Goal: Information Seeking & Learning: Find specific page/section

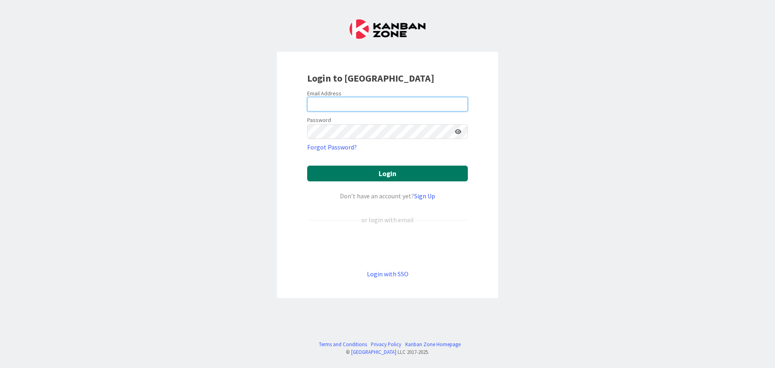
type input "[EMAIL_ADDRESS][DOMAIN_NAME]"
click at [388, 167] on button "Login" at bounding box center [387, 173] width 161 height 16
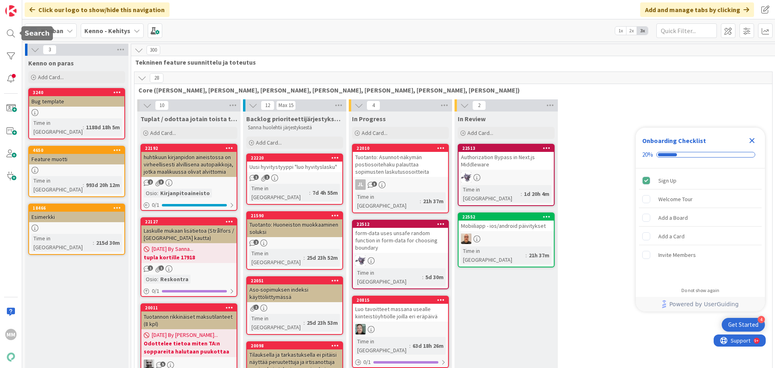
click at [10, 33] on div at bounding box center [11, 33] width 16 height 16
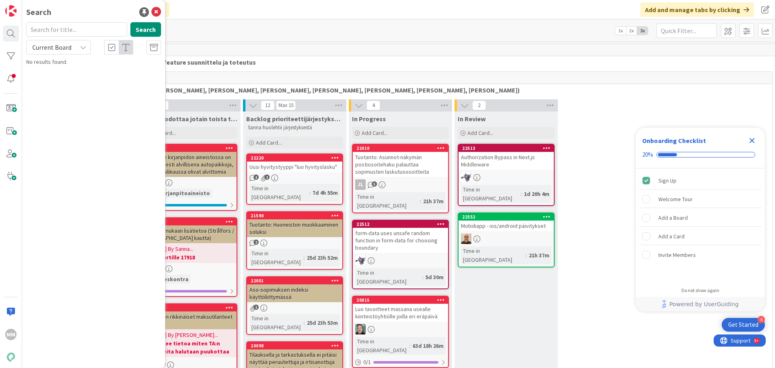
click at [97, 29] on input "text" at bounding box center [76, 29] width 101 height 15
type input "13697"
click at [147, 27] on button "Search" at bounding box center [145, 29] width 31 height 15
click at [103, 69] on span "(Massa)viestintä asukkaille Kennon kautta" at bounding box center [107, 70] width 100 height 7
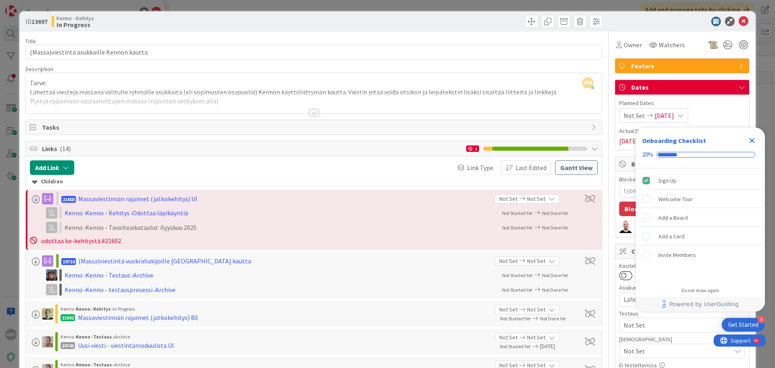
click at [309, 113] on div at bounding box center [313, 112] width 9 height 6
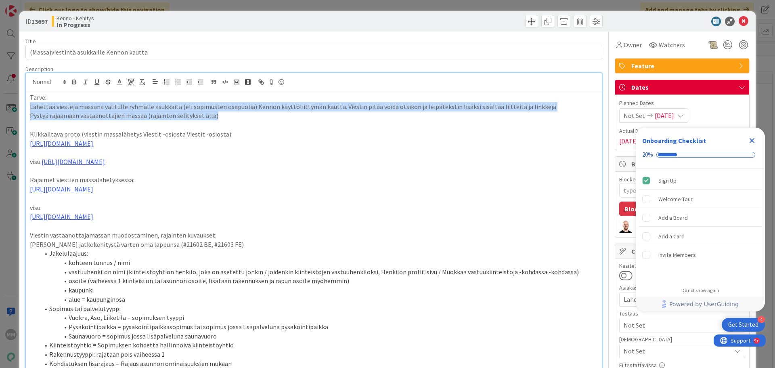
drag, startPoint x: 217, startPoint y: 120, endPoint x: 24, endPoint y: 110, distance: 193.5
copy div "Lähettää viestejä massana valitulle ryhmälle asukkaita (eli sopimusten osapuoli…"
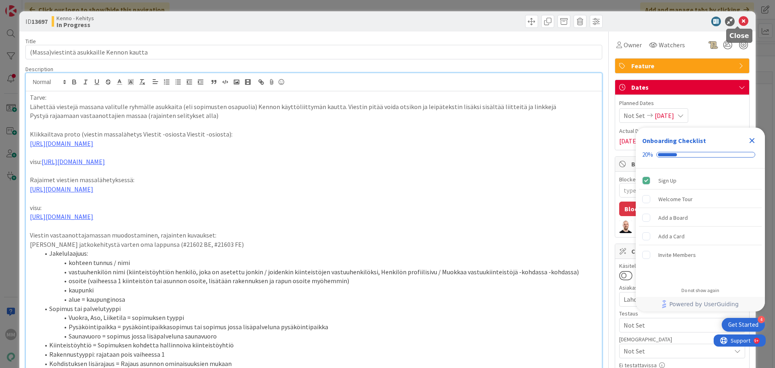
click at [739, 20] on icon at bounding box center [743, 22] width 10 height 10
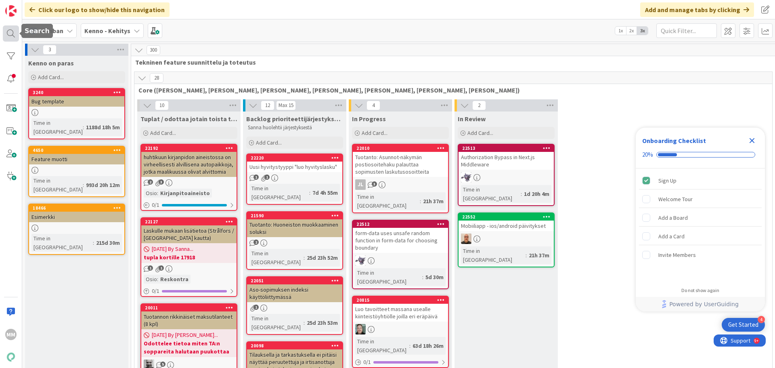
click at [10, 40] on div at bounding box center [11, 33] width 16 height 16
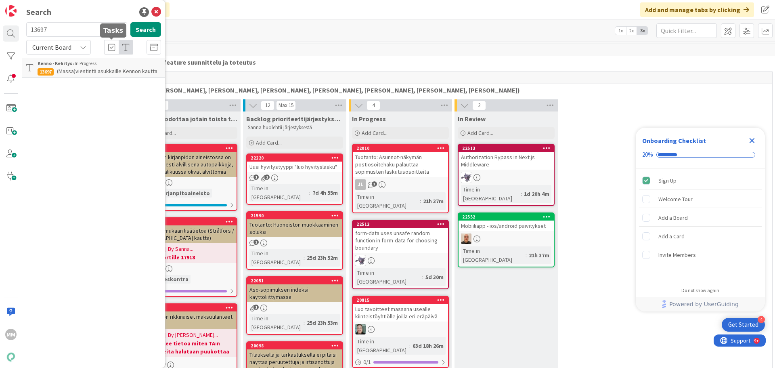
click at [92, 75] on p "(Massa)viestintä asukkaille Kennon kautta" at bounding box center [99, 71] width 123 height 8
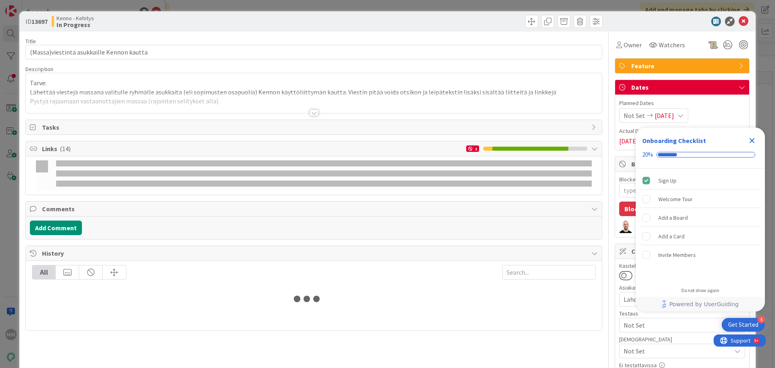
type textarea "x"
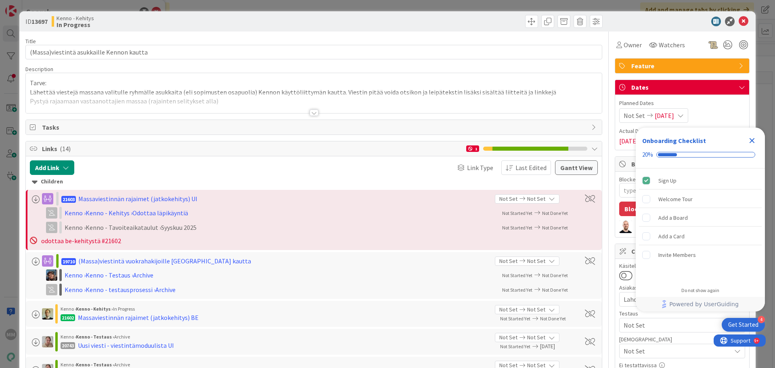
click at [312, 113] on div at bounding box center [313, 112] width 9 height 6
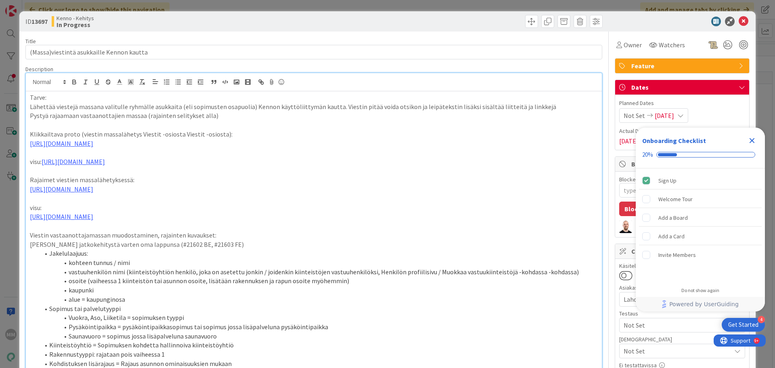
click at [91, 106] on p "Lähettää viestejä massana valitulle ryhmälle asukkaita (eli sopimusten osapuoli…" at bounding box center [314, 106] width 568 height 9
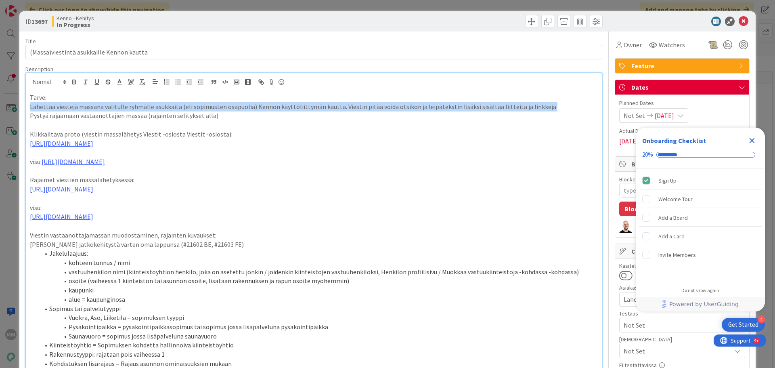
click at [91, 106] on p "Lähettää viestejä massana valitulle ryhmälle asukkaita (eli sopimusten osapuoli…" at bounding box center [314, 106] width 568 height 9
copy p "Lähettää viestejä massana valitulle ryhmälle asukkaita (eli sopimusten osapuoli…"
click at [750, 141] on icon "Close Checklist" at bounding box center [752, 141] width 10 height 10
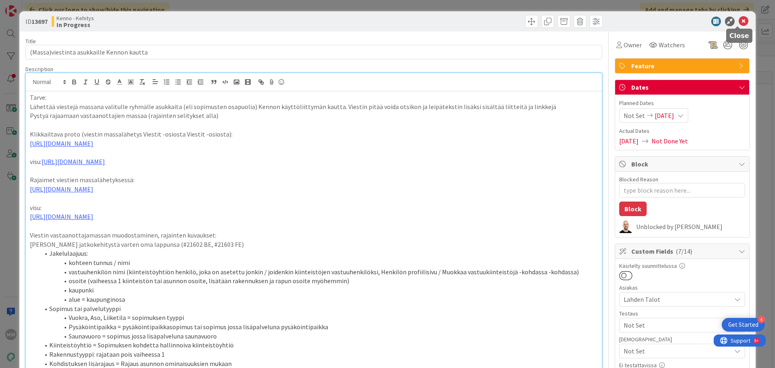
click at [738, 22] on icon at bounding box center [743, 22] width 10 height 10
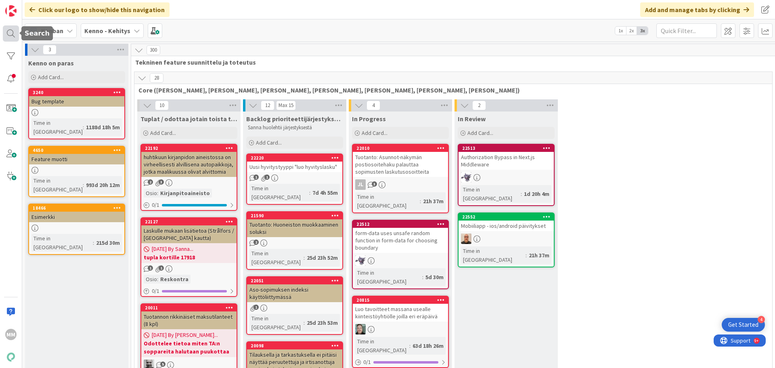
click at [13, 32] on div at bounding box center [11, 33] width 16 height 16
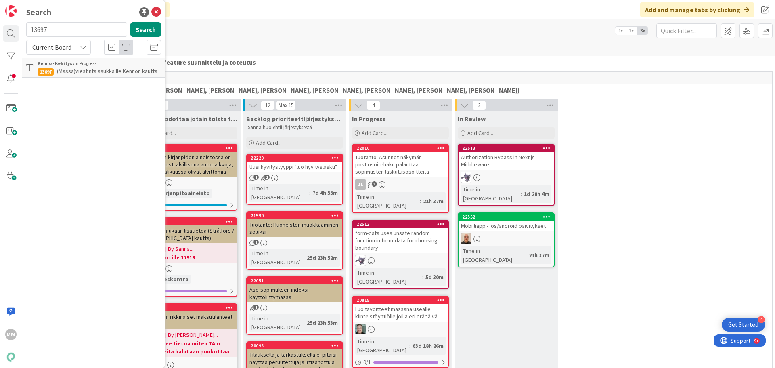
click at [58, 31] on input "13697" at bounding box center [76, 29] width 101 height 15
type input "viestintä hakijalle"
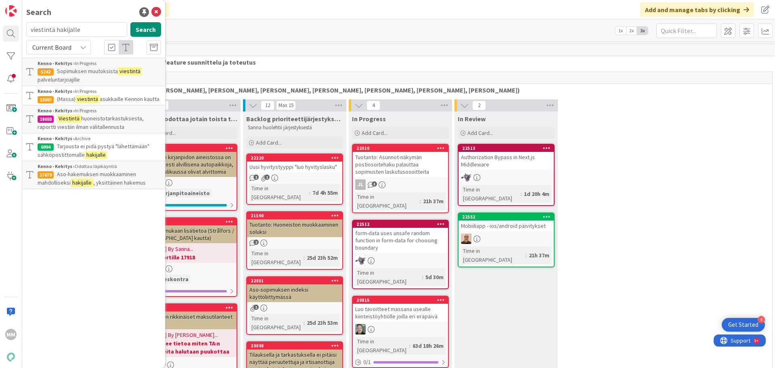
click at [108, 97] on span "asukkaille Kennon kautta" at bounding box center [130, 98] width 60 height 7
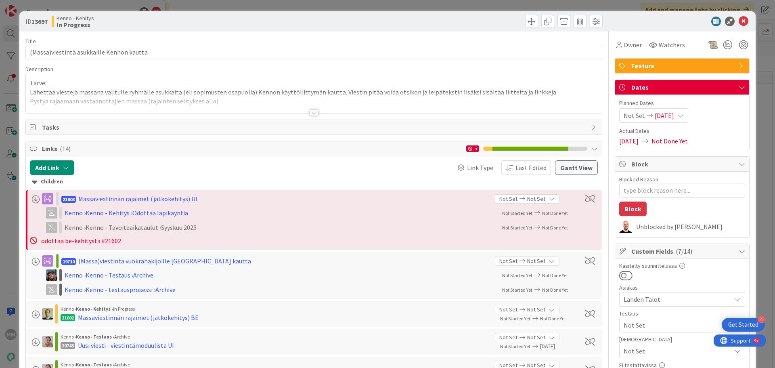
click at [312, 110] on div at bounding box center [313, 112] width 9 height 6
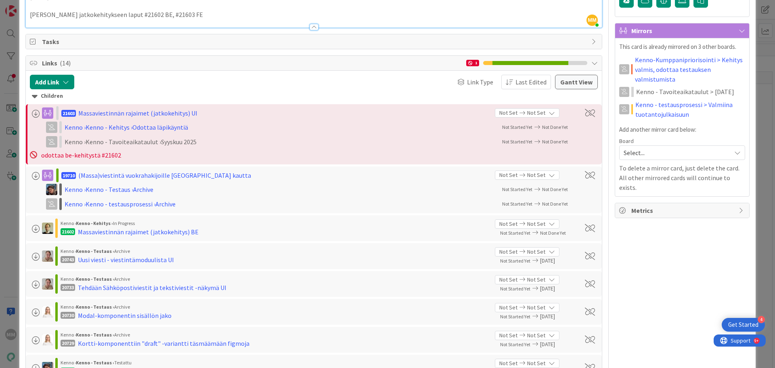
scroll to position [645, 0]
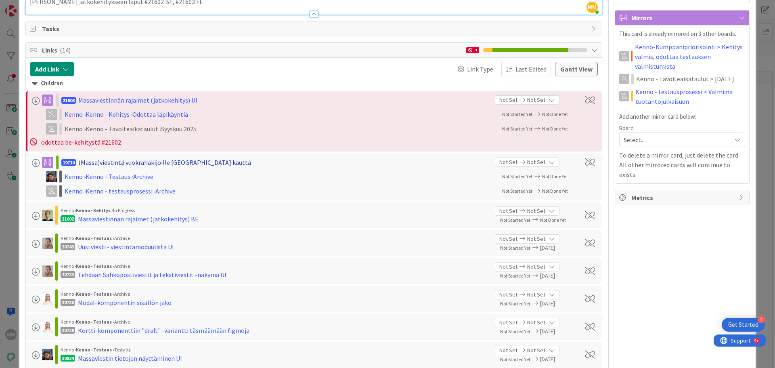
click at [188, 167] on div "(Massa)viestintä vuokrahakijoille Kennon kautta" at bounding box center [164, 162] width 173 height 10
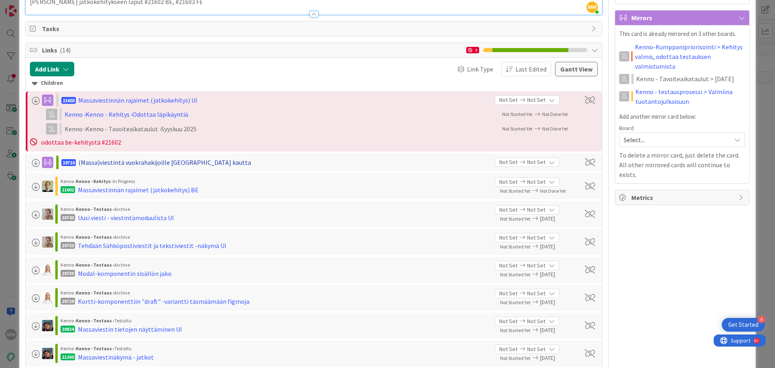
click at [188, 167] on div "(Massa)viestintä vuokrahakijoille Kennon kautta" at bounding box center [164, 162] width 173 height 10
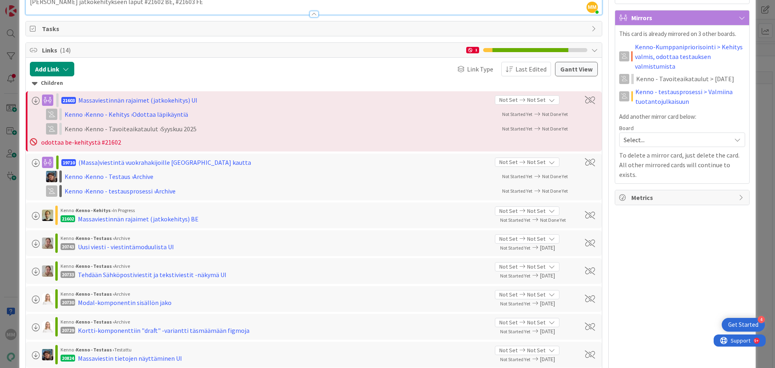
click at [75, 166] on span "19710" at bounding box center [68, 162] width 15 height 7
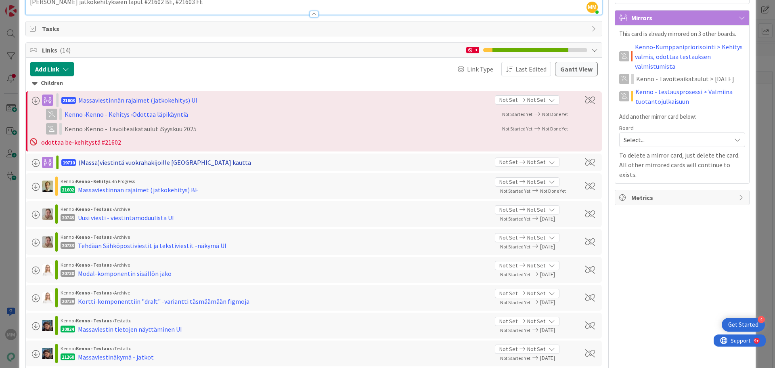
click at [87, 167] on div "(Massa)viestintä vuokrahakijoille Kennon kautta" at bounding box center [164, 162] width 173 height 10
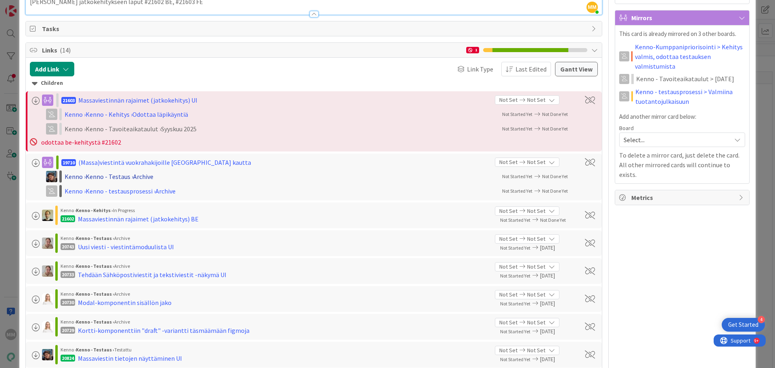
click at [127, 181] on div "Kenno › Kenno - Testaus › Archive" at bounding box center [170, 176] width 210 height 10
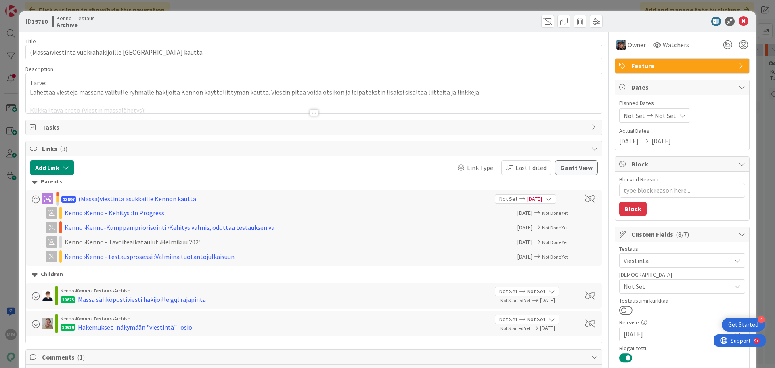
click at [142, 93] on div at bounding box center [314, 102] width 576 height 21
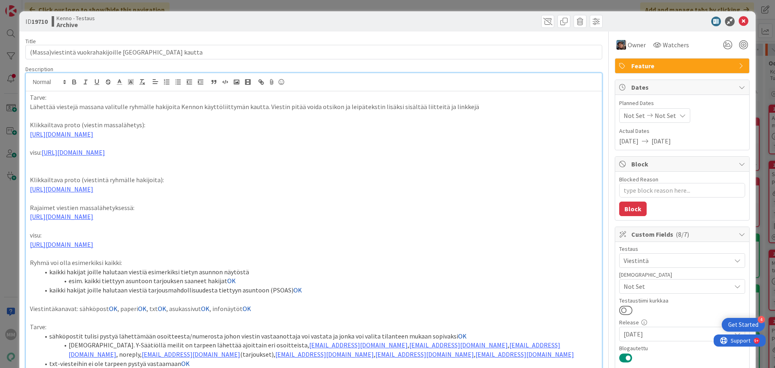
type textarea "x"
click at [314, 114] on p at bounding box center [314, 115] width 568 height 9
click at [305, 105] on p "Lähettää viestejä massana valitulle ryhmälle hakijoita Kennon käyttöliittymän k…" at bounding box center [314, 106] width 568 height 9
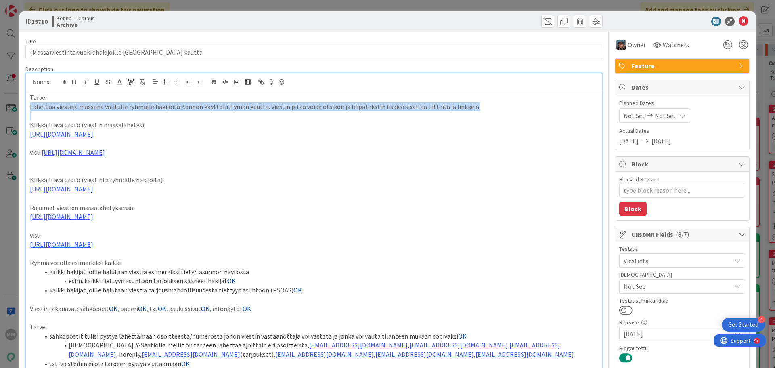
click at [305, 105] on p "Lähettää viestejä massana valitulle ryhmälle hakijoita Kennon käyttöliittymän k…" at bounding box center [314, 106] width 568 height 9
copy p "Lähettää viestejä massana valitulle ryhmälle hakijoita Kennon käyttöliittymän k…"
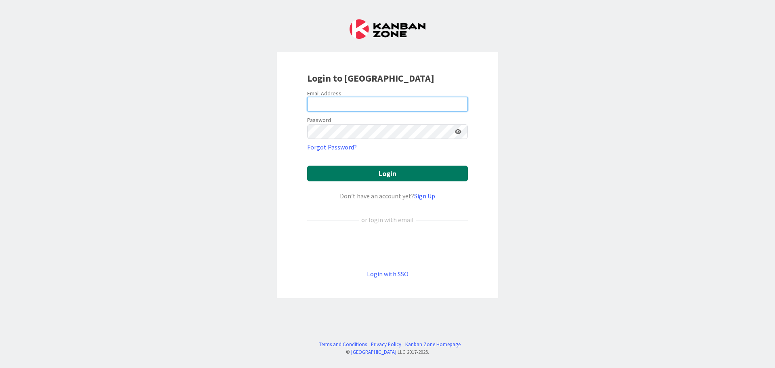
type input "[EMAIL_ADDRESS][DOMAIN_NAME]"
click at [400, 170] on button "Login" at bounding box center [387, 173] width 161 height 16
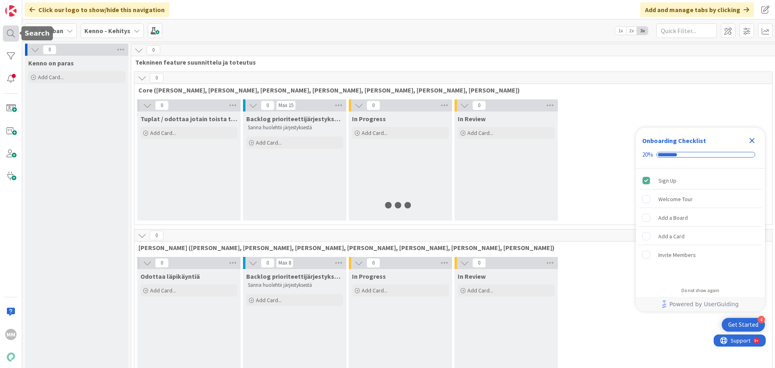
click at [15, 33] on div at bounding box center [11, 33] width 16 height 16
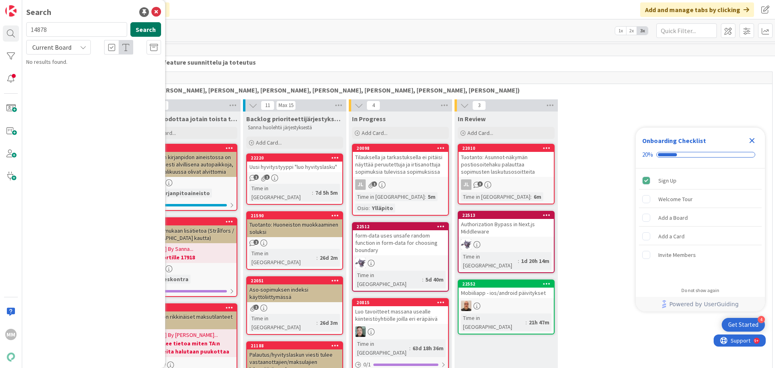
type input "14878"
click at [138, 29] on button "Search" at bounding box center [145, 29] width 31 height 15
click at [76, 49] on div "Current Board" at bounding box center [58, 47] width 65 height 15
click at [72, 81] on span "All Boards" at bounding box center [73, 81] width 84 height 12
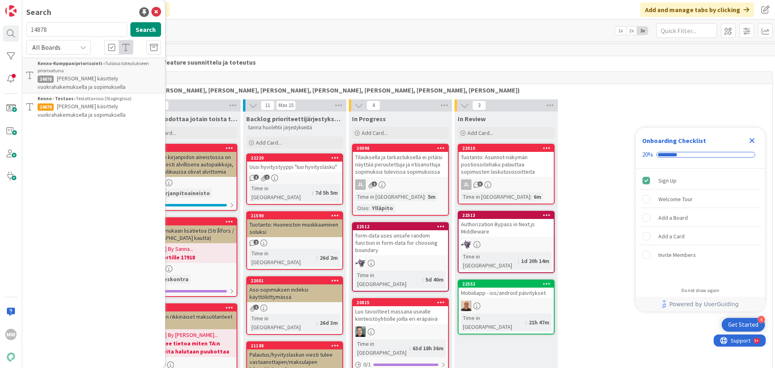
click at [110, 101] on div "Kenno - Testaus › Testattavissa (Stagingissa)" at bounding box center [99, 98] width 123 height 7
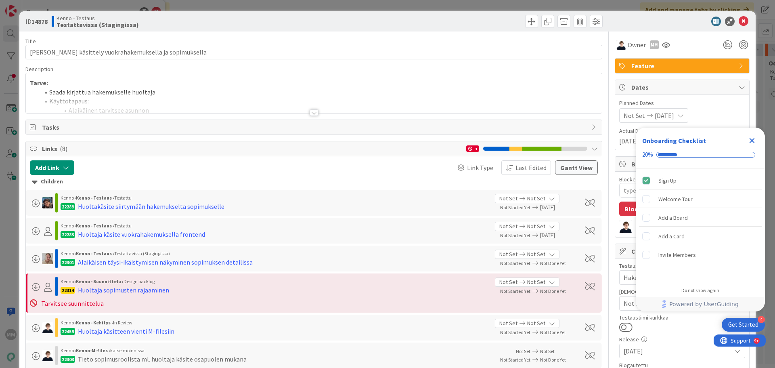
click at [311, 114] on div at bounding box center [313, 112] width 9 height 6
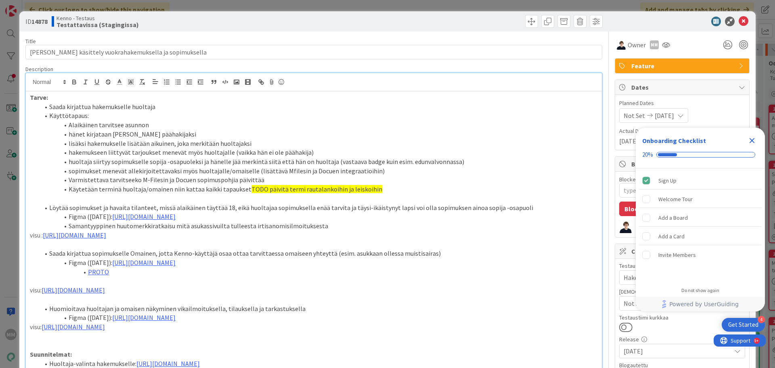
type textarea "x"
click at [738, 23] on icon at bounding box center [743, 22] width 10 height 10
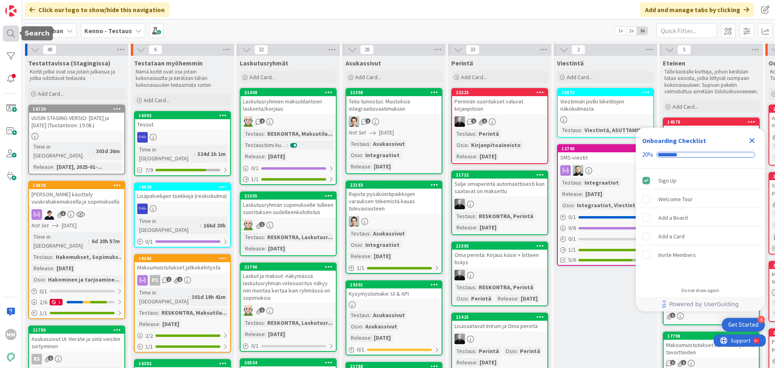
click at [10, 30] on div at bounding box center [11, 33] width 16 height 16
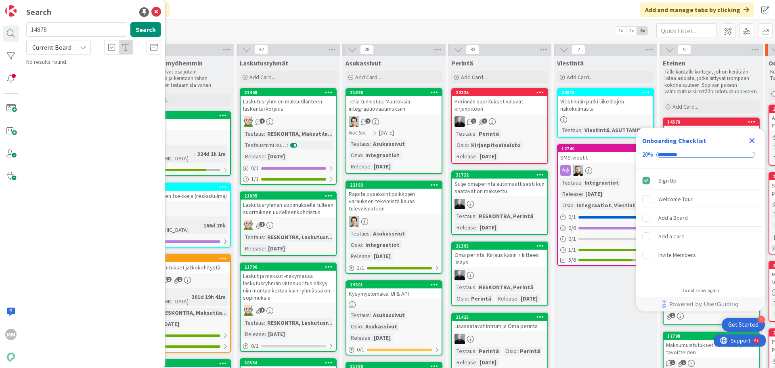
click at [71, 31] on input "14878" at bounding box center [76, 29] width 101 height 15
click at [70, 31] on input "14878" at bounding box center [76, 29] width 101 height 15
type input "17752"
click at [146, 27] on button "Search" at bounding box center [145, 29] width 31 height 15
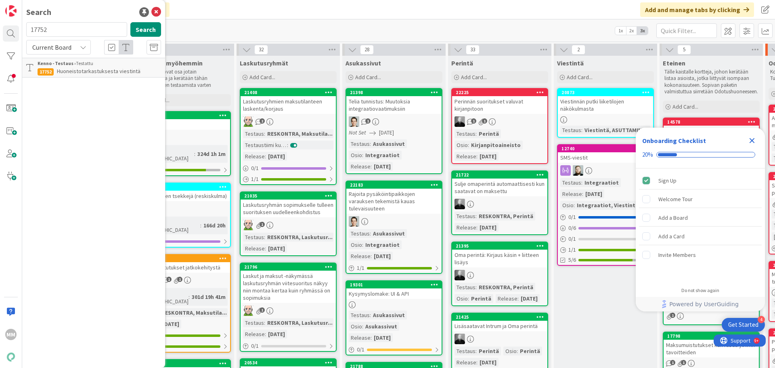
click at [103, 68] on span "Huoneistotarkastuksesta viestintä" at bounding box center [99, 70] width 84 height 7
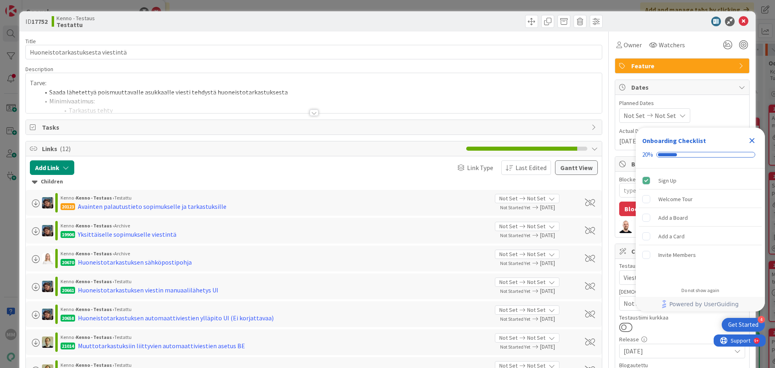
click at [310, 112] on div at bounding box center [313, 112] width 9 height 6
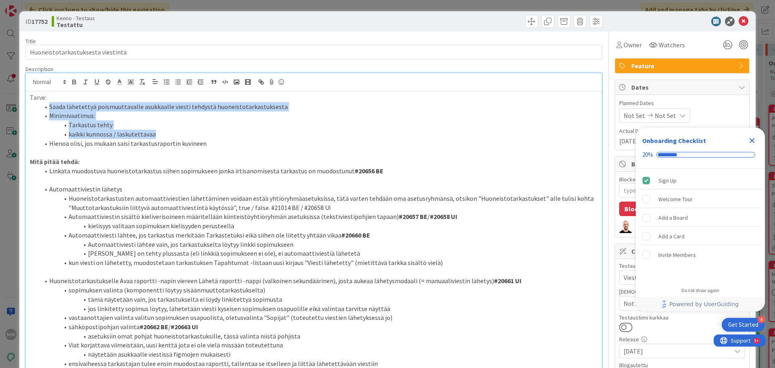
drag, startPoint x: 49, startPoint y: 107, endPoint x: 250, endPoint y: 137, distance: 203.2
click at [250, 137] on ol "Saada lähetettyä poismuuttavalle asukkaalle viesti tehdystä huoneistotarkastuks…" at bounding box center [314, 125] width 568 height 46
copy ol "Saada lähetettyä poismuuttavalle asukkaalle viesti tehdystä huoneistotarkastuks…"
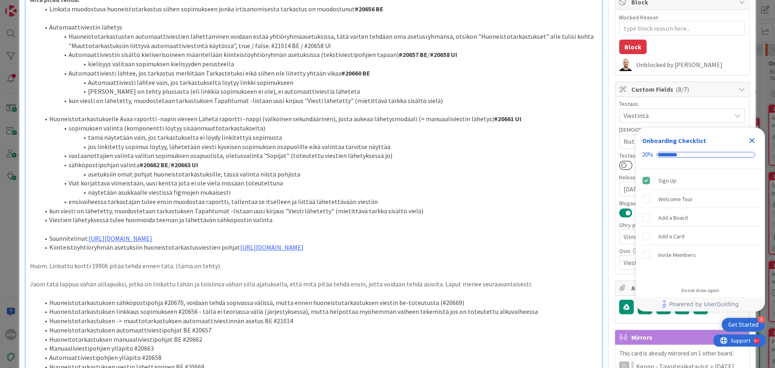
scroll to position [161, 0]
type textarea "x"
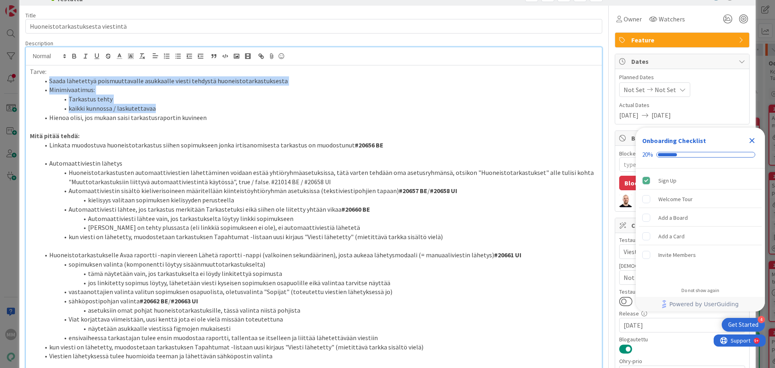
scroll to position [0, 0]
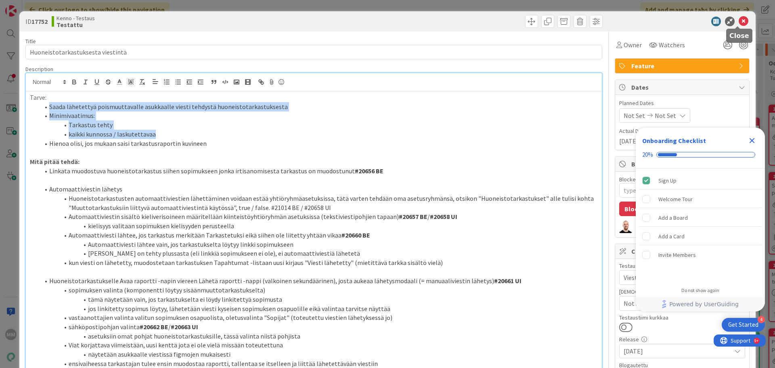
click at [739, 22] on icon at bounding box center [743, 22] width 10 height 10
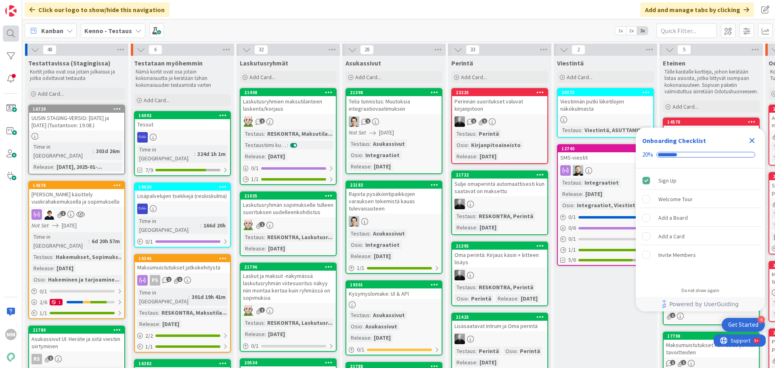
click at [8, 35] on div at bounding box center [11, 33] width 16 height 16
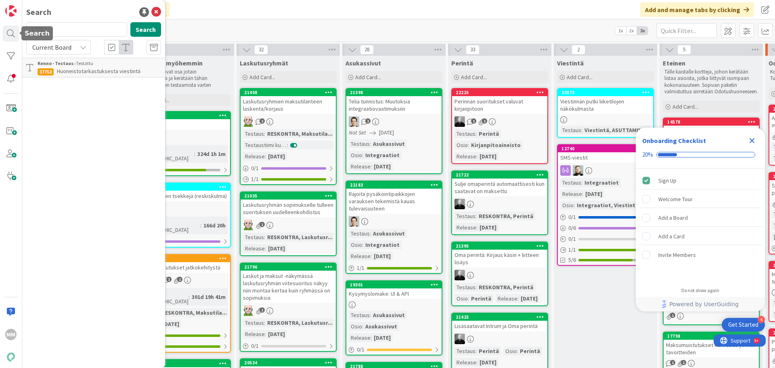
click at [95, 27] on input "17752" at bounding box center [76, 29] width 101 height 15
type input "16384"
click at [139, 29] on button "Search" at bounding box center [145, 29] width 31 height 15
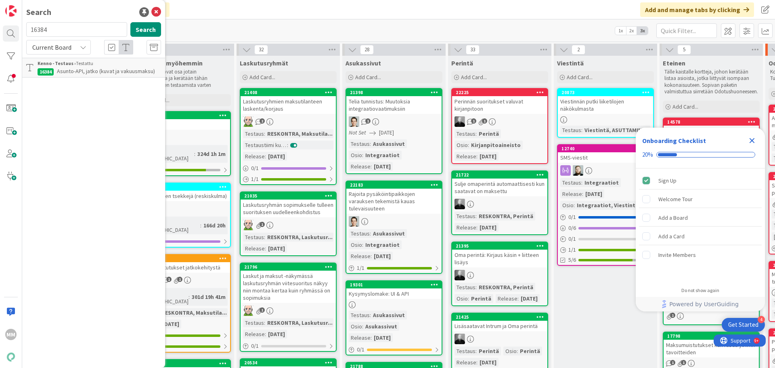
click at [104, 69] on span "Asunto-API, jatko (kuvat ja vakuusmaksu)" at bounding box center [106, 70] width 98 height 7
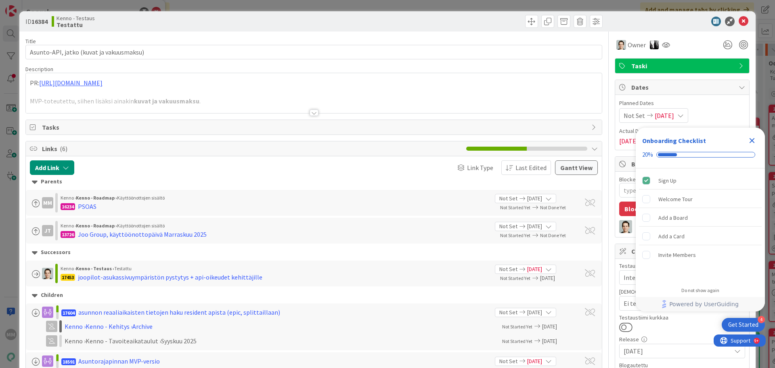
type textarea "x"
click at [311, 111] on div at bounding box center [313, 112] width 9 height 6
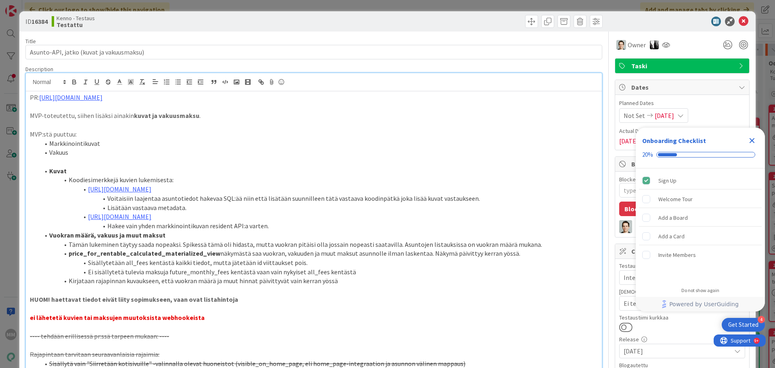
drag, startPoint x: 737, startPoint y: 20, endPoint x: 736, endPoint y: 24, distance: 4.5
click at [738, 20] on icon at bounding box center [743, 22] width 10 height 10
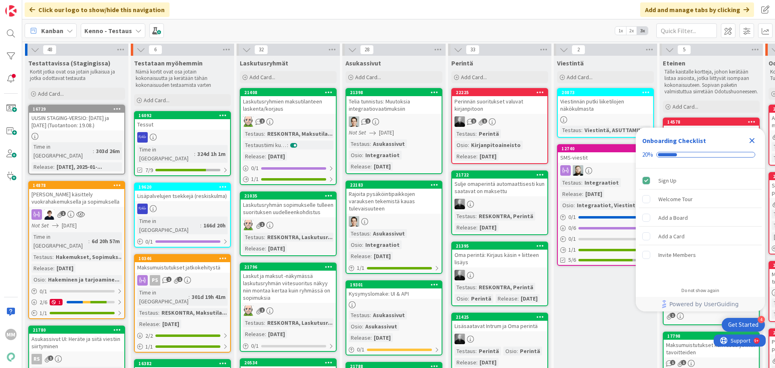
click at [736, 21] on div "Kanban Kenno - Testaus 1x 2x 3x" at bounding box center [398, 30] width 752 height 22
click at [691, 29] on input "text" at bounding box center [686, 30] width 61 height 15
click at [13, 36] on div at bounding box center [11, 33] width 16 height 16
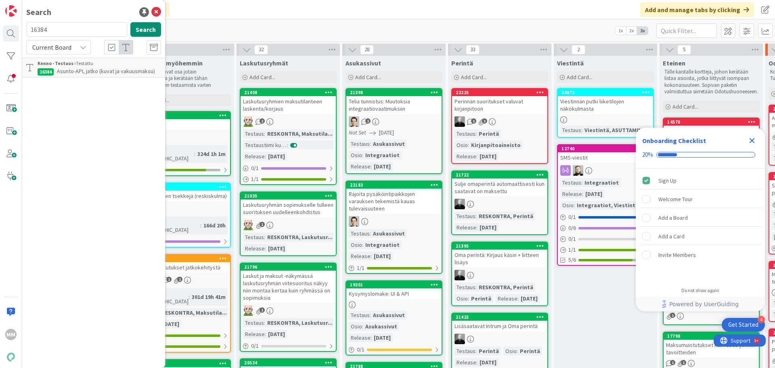
click at [57, 33] on input "16384" at bounding box center [76, 29] width 101 height 15
type input "17753"
click at [145, 31] on button "Search" at bounding box center [145, 29] width 31 height 15
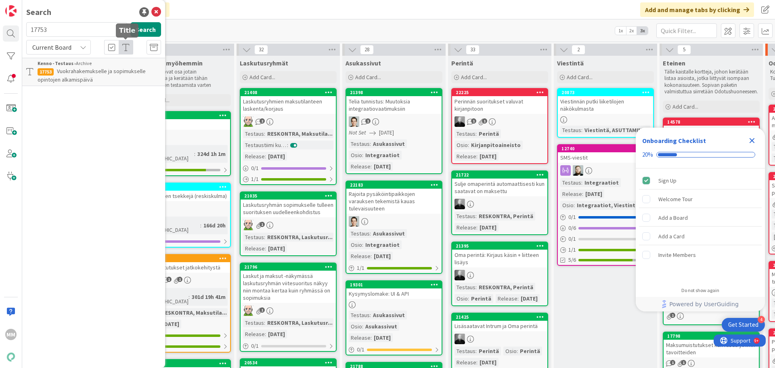
click at [110, 75] on p "Vuokrahakemukselle ja sopimukselle opintojen alkamispäivä" at bounding box center [99, 75] width 123 height 17
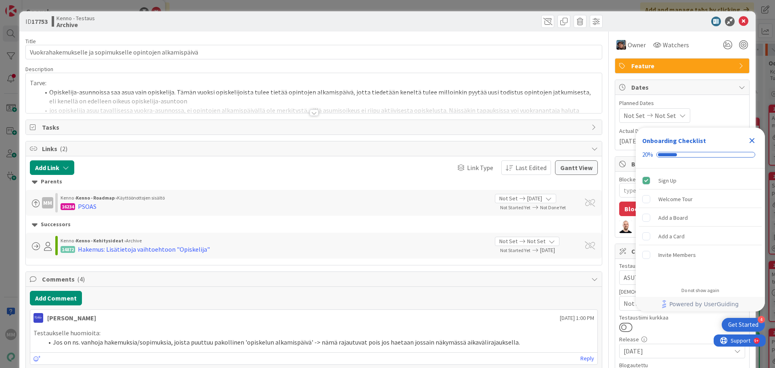
type textarea "x"
click at [313, 112] on div at bounding box center [313, 112] width 9 height 6
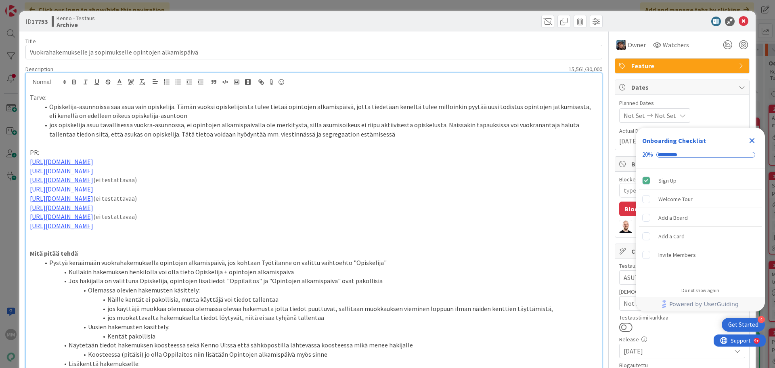
click at [739, 18] on icon at bounding box center [743, 22] width 10 height 10
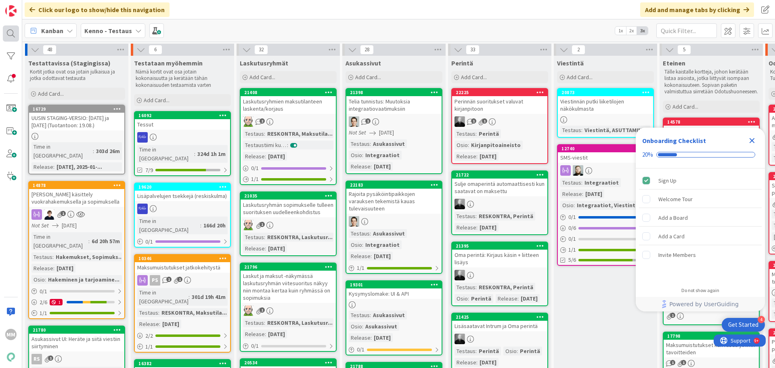
click at [15, 31] on div at bounding box center [11, 33] width 16 height 16
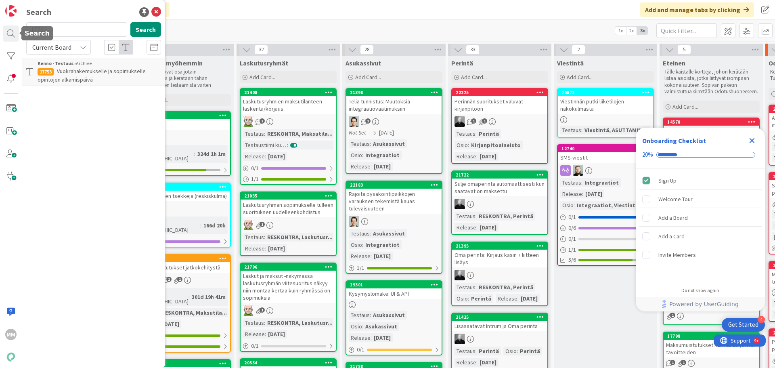
click at [56, 33] on input "17753" at bounding box center [76, 29] width 101 height 15
click at [145, 26] on button "Search" at bounding box center [145, 29] width 31 height 15
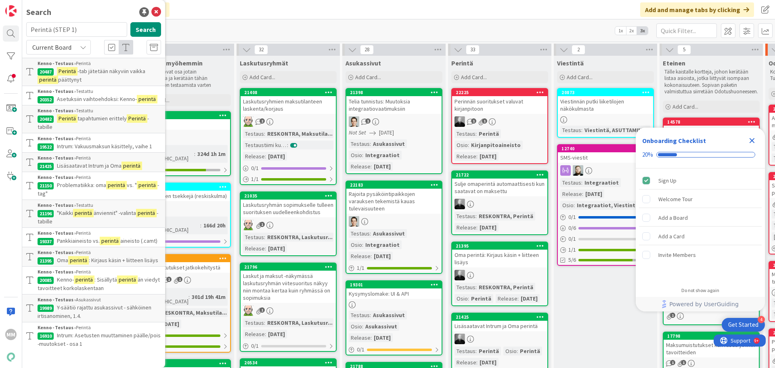
click at [79, 46] on div "Current Board" at bounding box center [58, 47] width 65 height 15
click at [68, 80] on span "All Boards" at bounding box center [73, 81] width 84 height 12
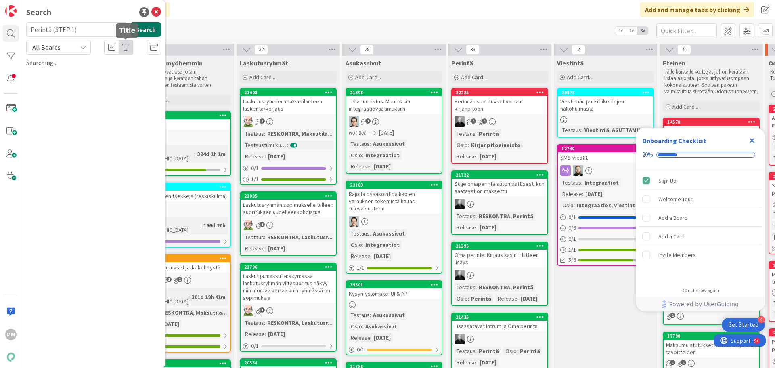
click at [149, 29] on button "Search" at bounding box center [145, 29] width 31 height 15
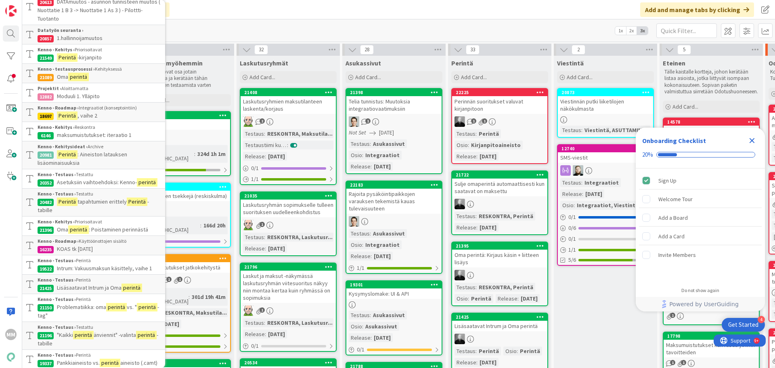
scroll to position [403, 0]
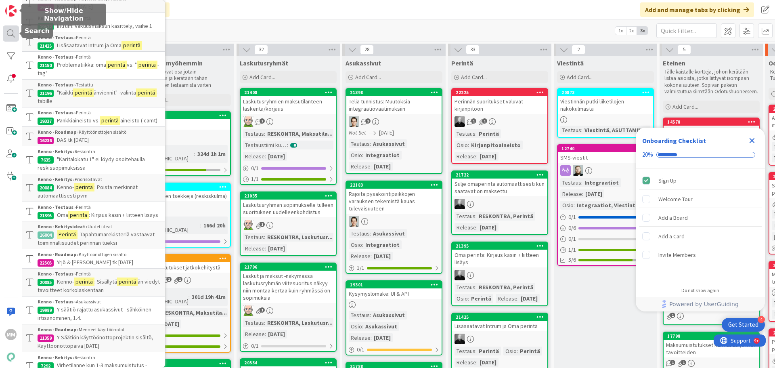
drag, startPoint x: 10, startPoint y: 42, endPoint x: 14, endPoint y: 36, distance: 7.6
click at [10, 41] on div "MM" at bounding box center [11, 184] width 22 height 368
drag, startPoint x: 15, startPoint y: 34, endPoint x: 17, endPoint y: 38, distance: 5.3
click at [14, 33] on div at bounding box center [11, 33] width 16 height 16
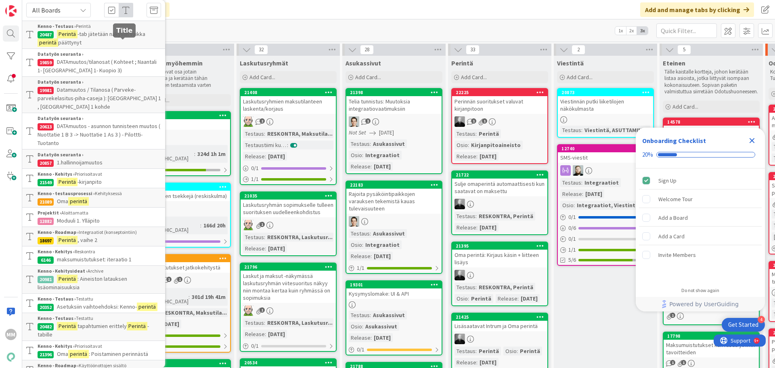
scroll to position [0, 0]
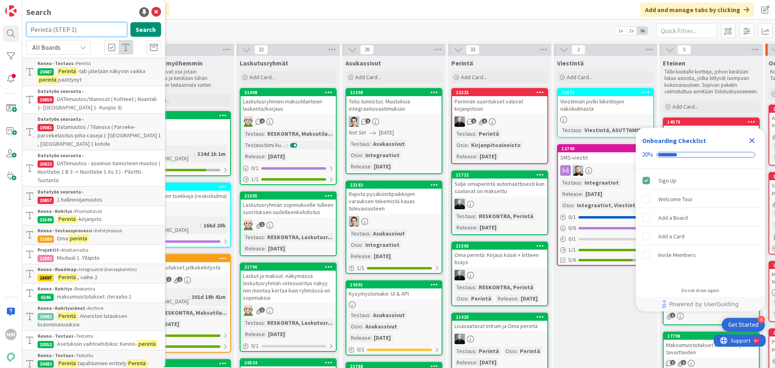
click at [86, 32] on input "Perintä (STEP 1)" at bounding box center [76, 29] width 101 height 15
paste input "12615"
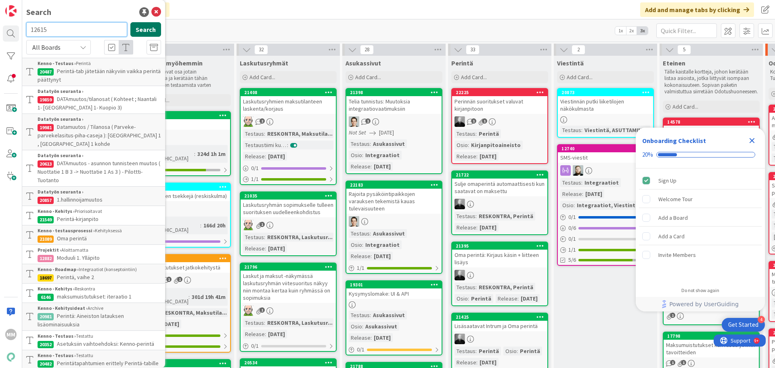
type input "12615"
click at [137, 27] on button "Search" at bounding box center [145, 29] width 31 height 15
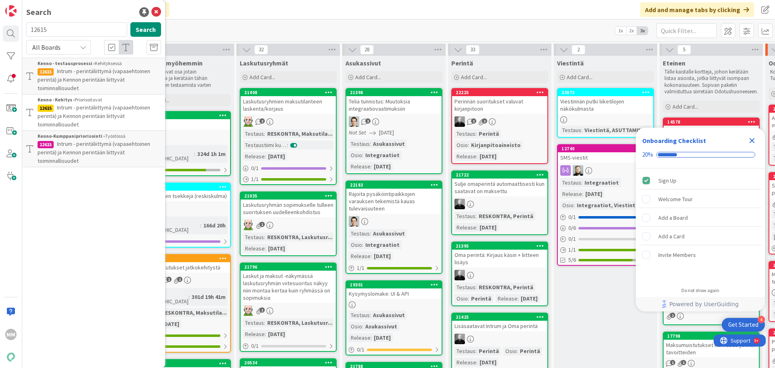
click at [139, 85] on p "Intrum - perintäliittymä (vapaaehtoinen perintä) ja Kennon perintään liittyvät …" at bounding box center [99, 79] width 123 height 25
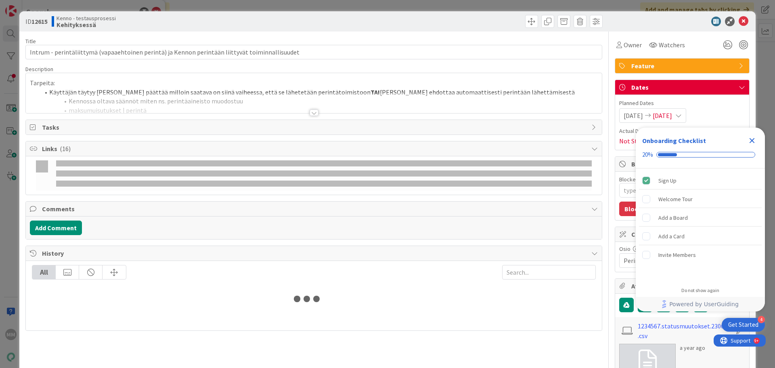
type textarea "x"
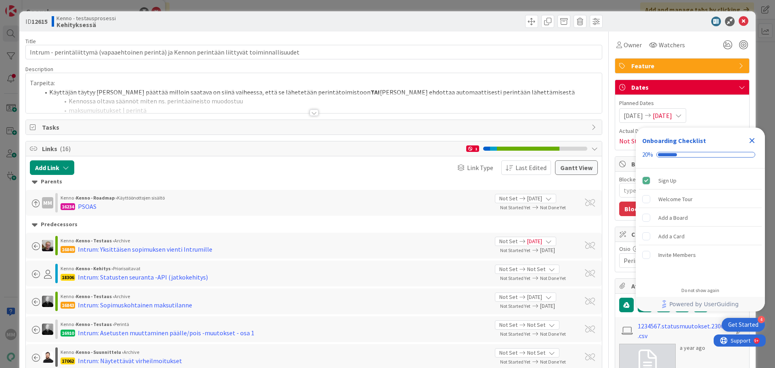
click at [317, 110] on div at bounding box center [314, 102] width 576 height 21
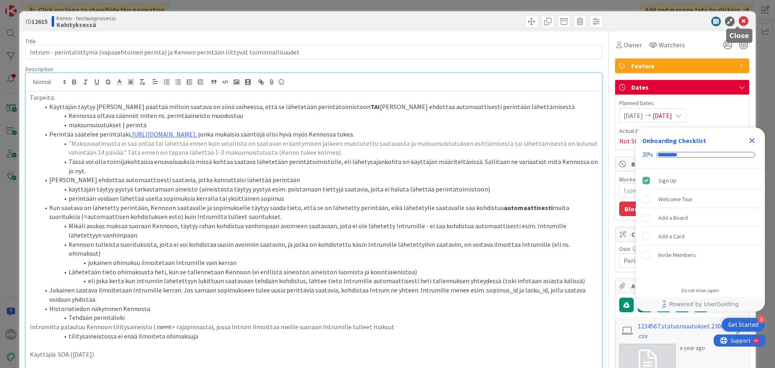
click at [738, 21] on icon at bounding box center [743, 22] width 10 height 10
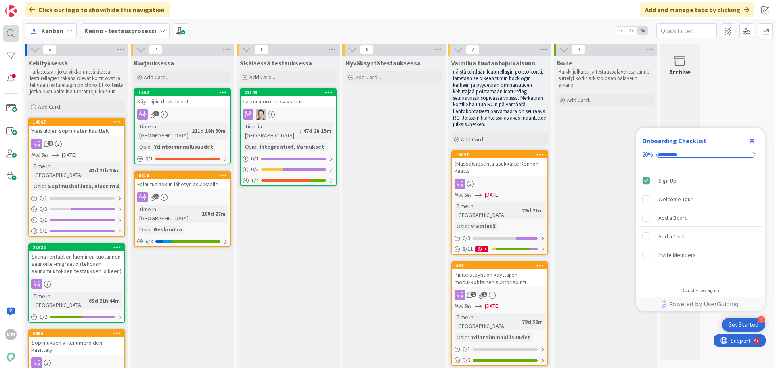
click at [17, 30] on div at bounding box center [11, 33] width 16 height 16
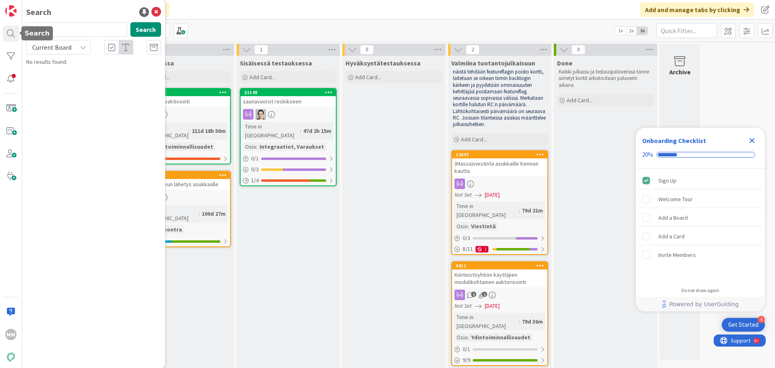
click at [51, 29] on input "12615" at bounding box center [76, 29] width 101 height 15
type input "14706"
click at [144, 31] on button "Search" at bounding box center [145, 29] width 31 height 15
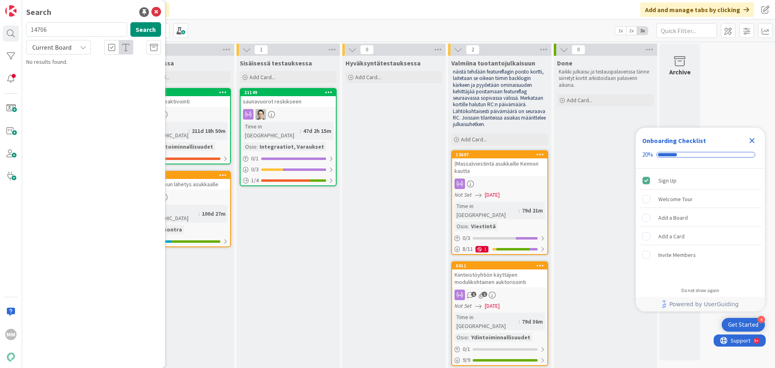
click at [80, 49] on icon at bounding box center [83, 47] width 6 height 6
click at [80, 78] on span "All Boards" at bounding box center [73, 81] width 84 height 12
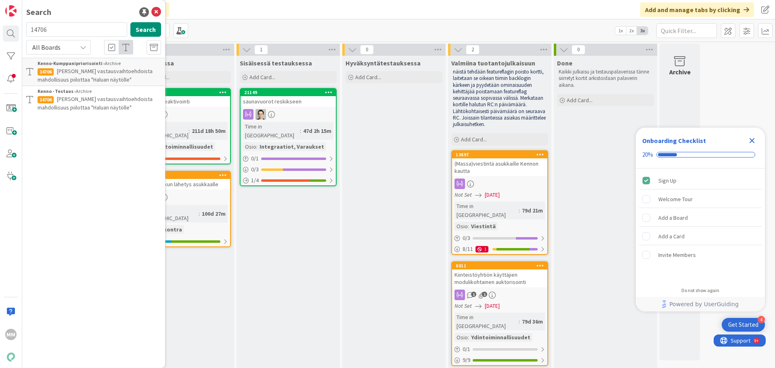
click at [98, 81] on span "Tarjouksen vastausvaihtoehdoista mahdollisuus piilottaa "Haluan näytölle"" at bounding box center [95, 75] width 115 height 16
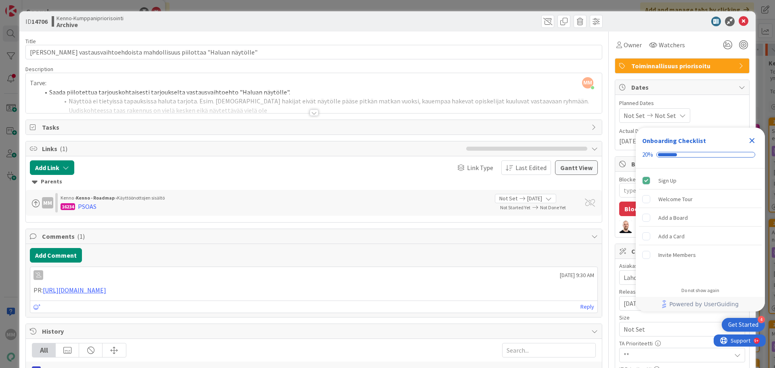
click at [310, 114] on div at bounding box center [313, 112] width 9 height 6
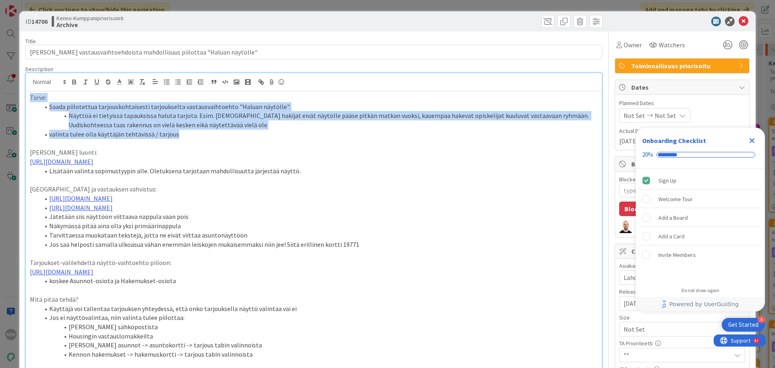
drag, startPoint x: 182, startPoint y: 136, endPoint x: 20, endPoint y: 98, distance: 167.1
copy div "Tarve: Saada piilotettua tarjouskohtaisesti tarjoukselta vastausvaihtoehto "Hal…"
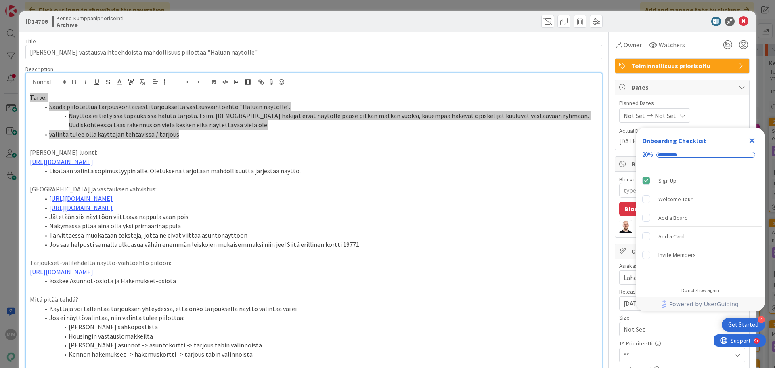
type textarea "x"
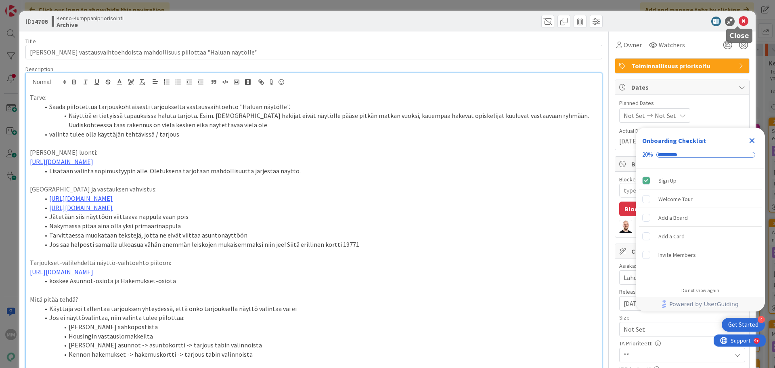
click at [738, 19] on icon at bounding box center [743, 22] width 10 height 10
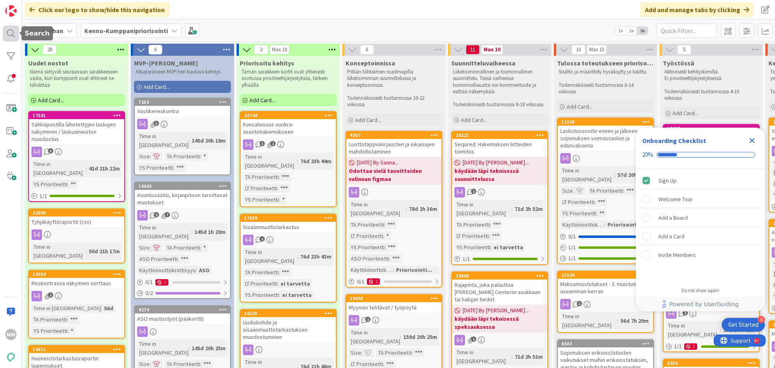
click at [12, 33] on div at bounding box center [11, 33] width 16 height 16
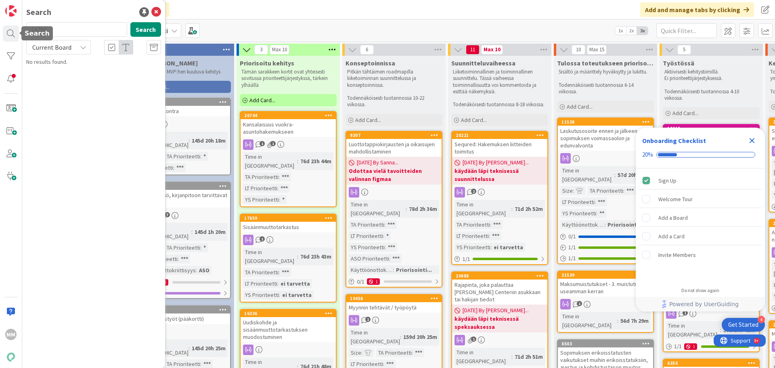
click at [57, 31] on input "14706" at bounding box center [76, 29] width 101 height 15
click at [56, 31] on input "14706" at bounding box center [76, 29] width 101 height 15
type input "7262"
click at [144, 29] on button "Search" at bounding box center [145, 29] width 31 height 15
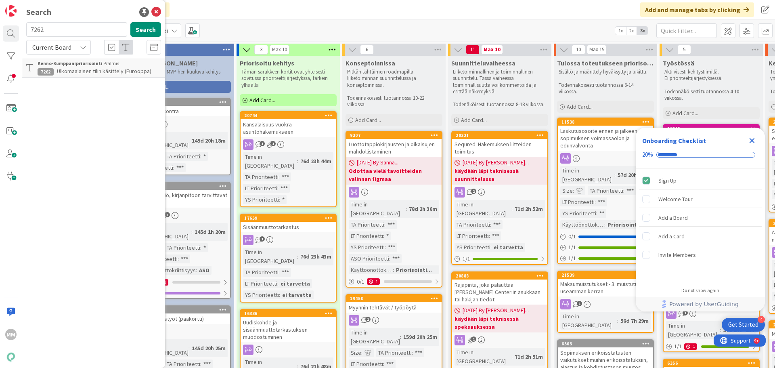
click at [84, 69] on span "Ulkomaalaisen tilin käsittely (Eurooppa)" at bounding box center [104, 70] width 94 height 7
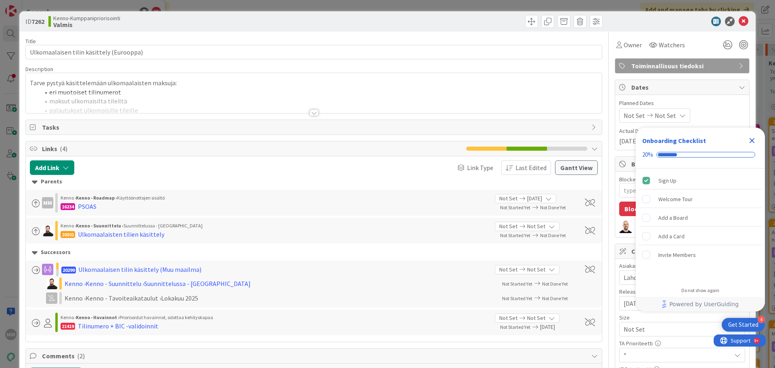
click at [311, 113] on div at bounding box center [313, 112] width 9 height 6
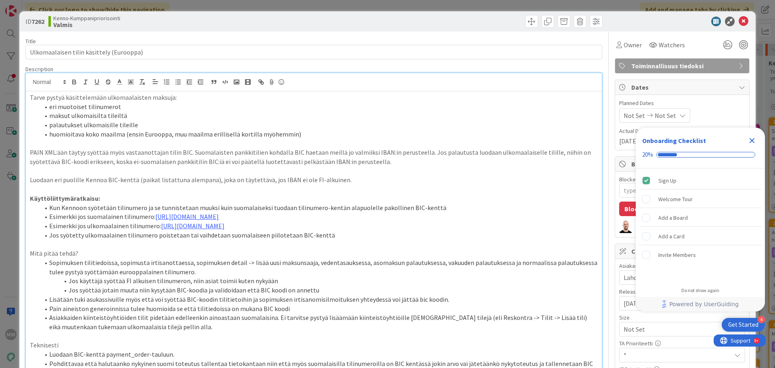
type textarea "x"
click at [740, 23] on icon at bounding box center [743, 22] width 10 height 10
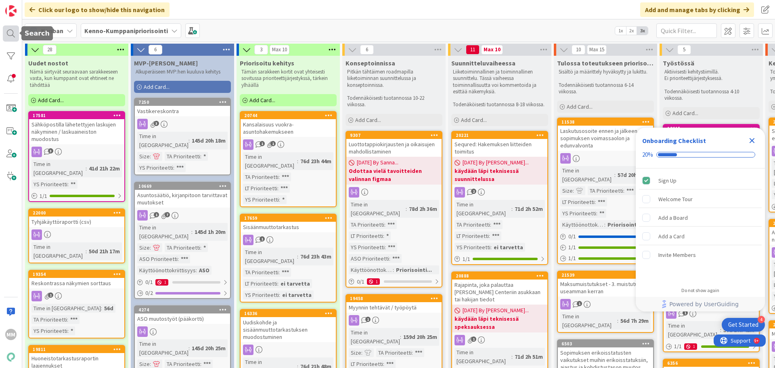
click at [12, 32] on div at bounding box center [11, 33] width 16 height 16
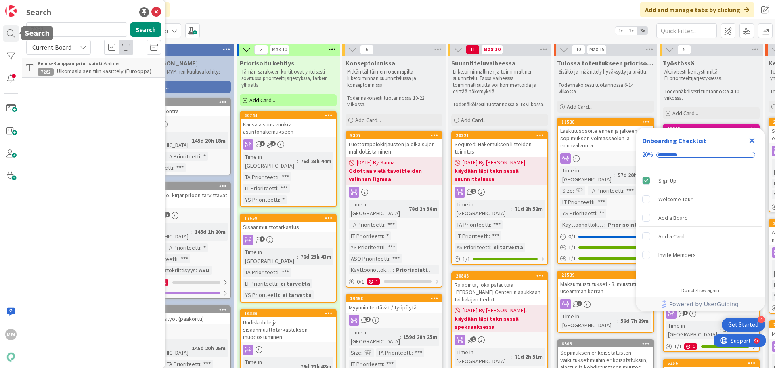
click at [71, 26] on input "7262" at bounding box center [76, 29] width 101 height 15
type input "14305"
click at [148, 26] on button "Search" at bounding box center [145, 29] width 31 height 15
click at [73, 50] on div "Current Board" at bounding box center [58, 47] width 65 height 15
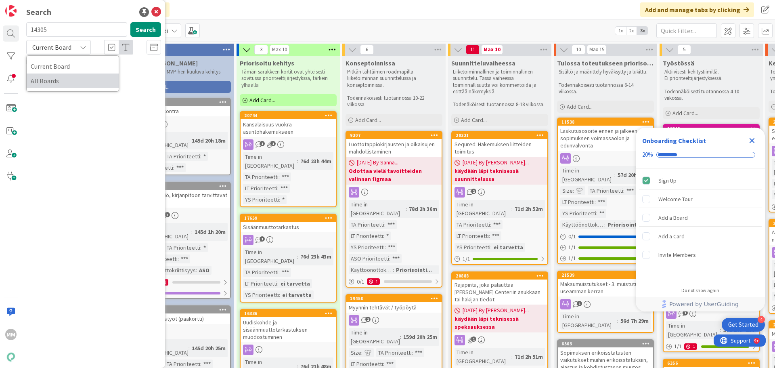
click at [74, 83] on span "All Boards" at bounding box center [73, 81] width 84 height 12
click at [102, 71] on span "Viestipohjien hyödyntäminen viestinnässä" at bounding box center [107, 70] width 101 height 7
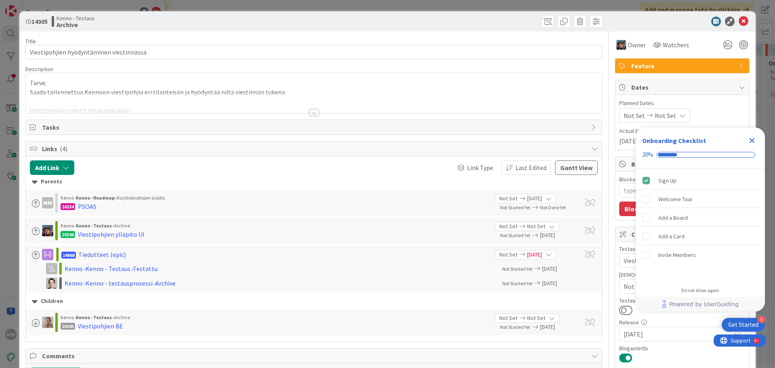
click at [311, 111] on div at bounding box center [313, 112] width 9 height 6
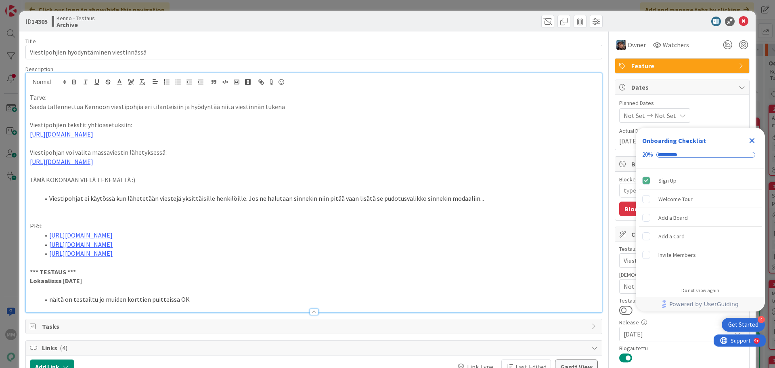
type textarea "x"
click at [738, 21] on icon at bounding box center [743, 22] width 10 height 10
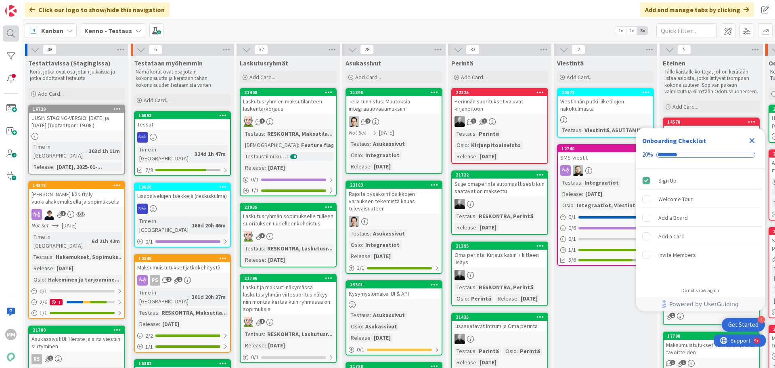
click at [14, 35] on div at bounding box center [11, 33] width 16 height 16
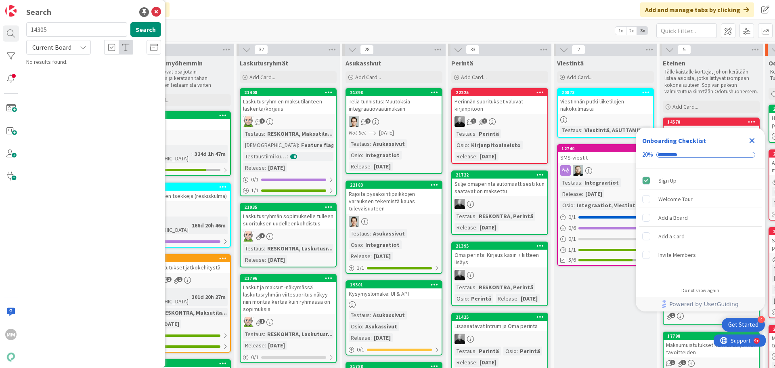
click at [68, 26] on input "14305" at bounding box center [76, 29] width 101 height 15
type input "20123"
click at [138, 28] on button "Search" at bounding box center [145, 29] width 31 height 15
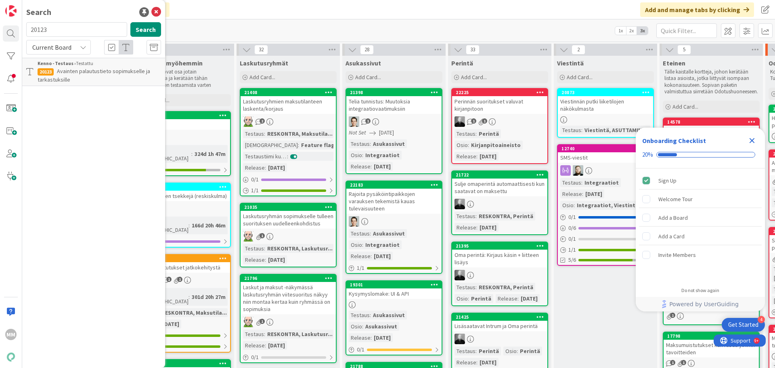
click at [76, 50] on div "Current Board" at bounding box center [58, 47] width 65 height 15
click at [75, 73] on link "All Boards" at bounding box center [73, 80] width 92 height 15
click at [106, 74] on span "Avainten palautustieto sopimukselle ja tarkastuksille" at bounding box center [94, 75] width 113 height 16
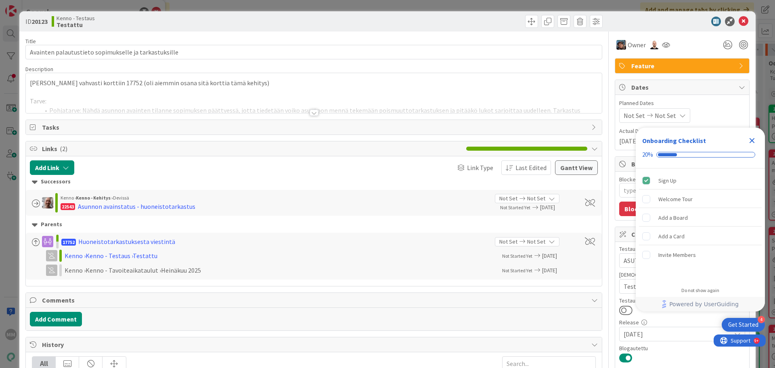
click at [750, 141] on icon "Close Checklist" at bounding box center [752, 141] width 10 height 10
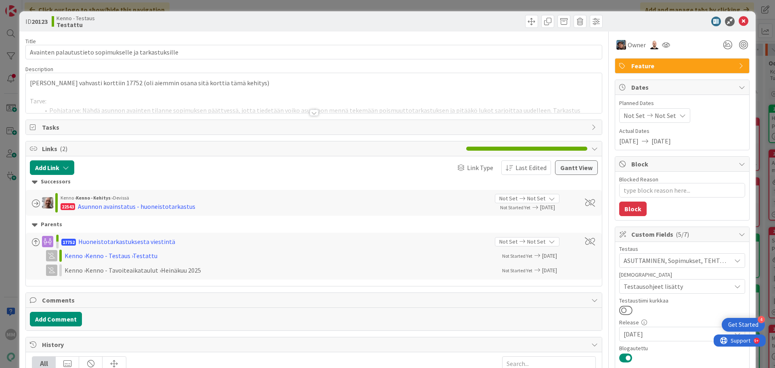
click at [309, 114] on div at bounding box center [313, 112] width 9 height 6
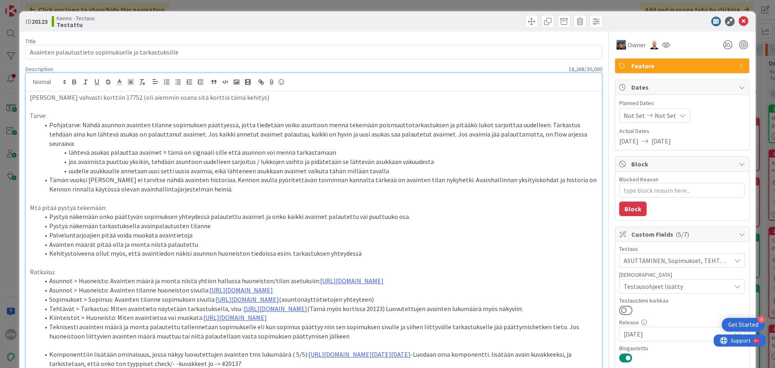
type textarea "x"
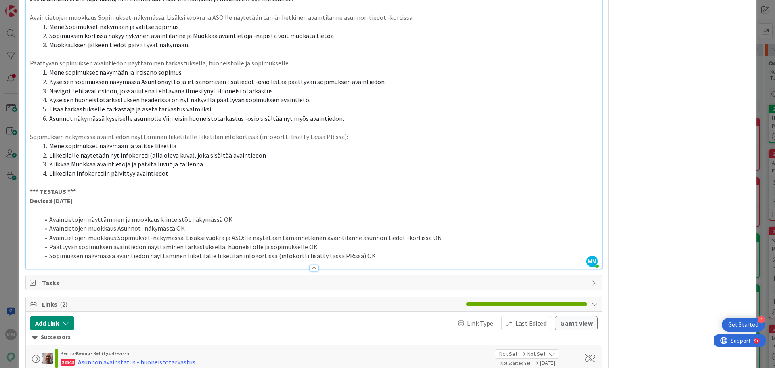
scroll to position [807, 0]
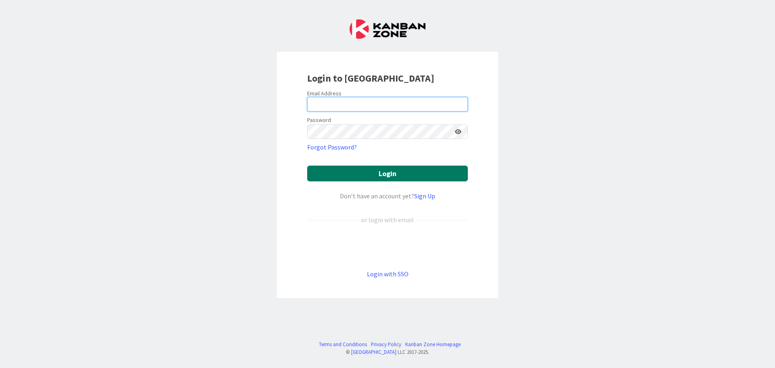
type input "[EMAIL_ADDRESS][DOMAIN_NAME]"
click at [397, 169] on button "Login" at bounding box center [387, 173] width 161 height 16
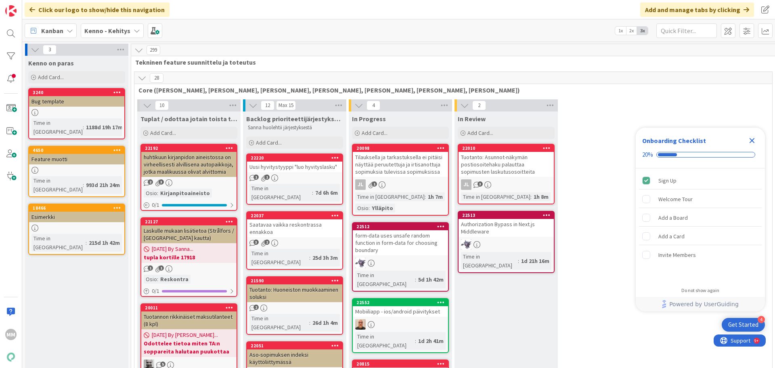
click at [752, 142] on icon "Close Checklist" at bounding box center [752, 141] width 10 height 10
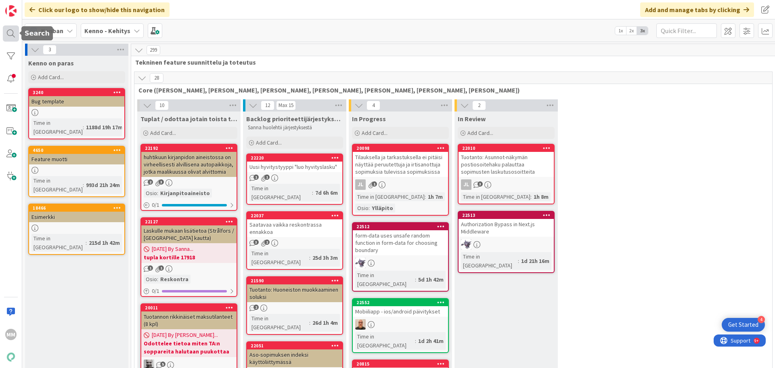
click at [11, 33] on div at bounding box center [11, 33] width 16 height 16
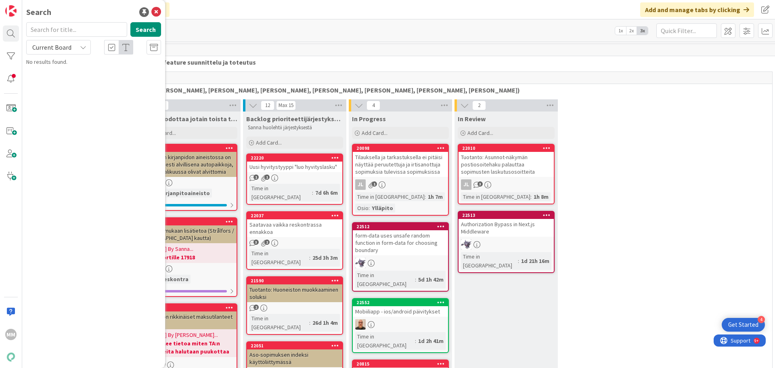
click at [74, 29] on input "text" at bounding box center [76, 29] width 101 height 15
click at [79, 46] on div "Current Board" at bounding box center [58, 47] width 65 height 15
click at [71, 78] on span "All Boards" at bounding box center [73, 81] width 84 height 12
click at [74, 27] on input "text" at bounding box center [76, 29] width 101 height 15
click at [100, 27] on input "avaintieto" at bounding box center [76, 29] width 101 height 15
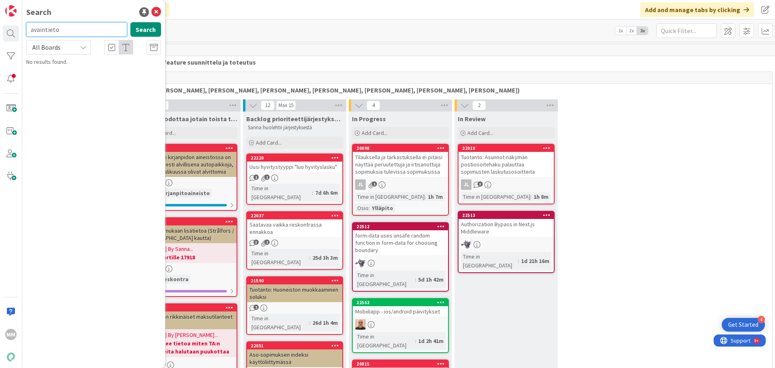
click at [100, 27] on input "avaintieto" at bounding box center [76, 29] width 101 height 15
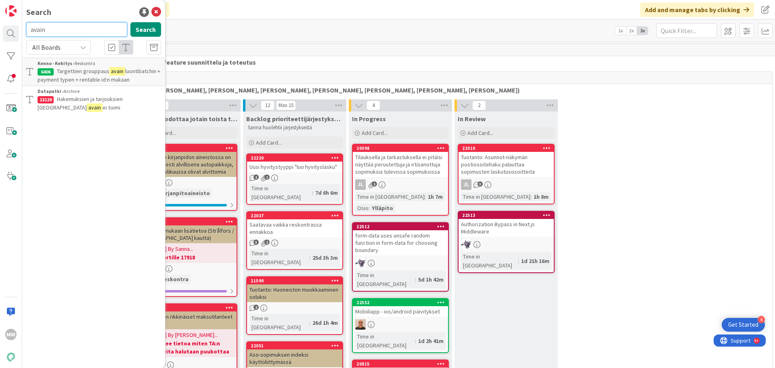
click at [71, 31] on input "avain" at bounding box center [76, 29] width 101 height 15
paste input "20123"
type input "20123"
click at [147, 27] on button "Search" at bounding box center [145, 29] width 31 height 15
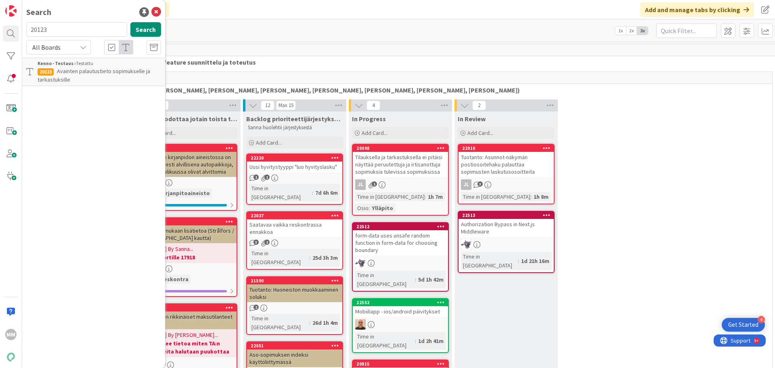
click at [79, 47] on div "All Boards" at bounding box center [58, 47] width 65 height 15
click at [74, 83] on span "All Boards" at bounding box center [73, 81] width 84 height 12
click at [115, 76] on p "Avainten palautustieto sopimukselle ja tarkastuksille" at bounding box center [99, 75] width 123 height 17
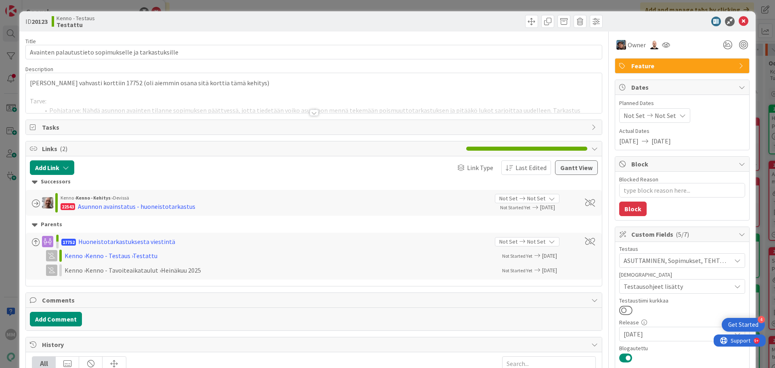
click at [311, 113] on div at bounding box center [313, 112] width 9 height 6
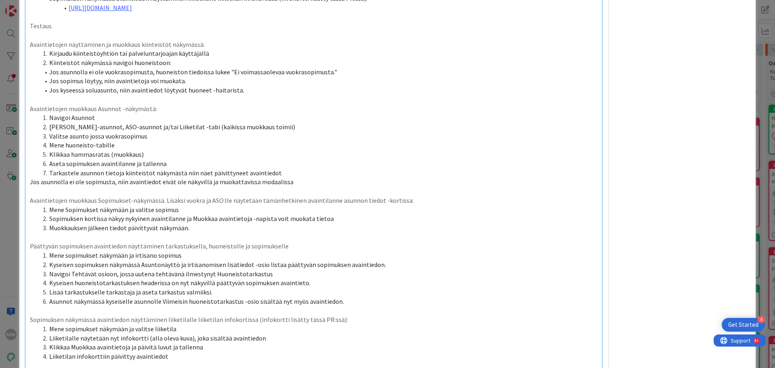
scroll to position [524, 0]
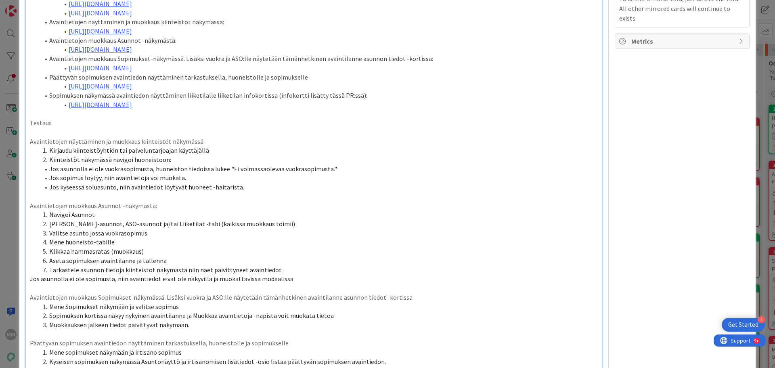
type textarea "x"
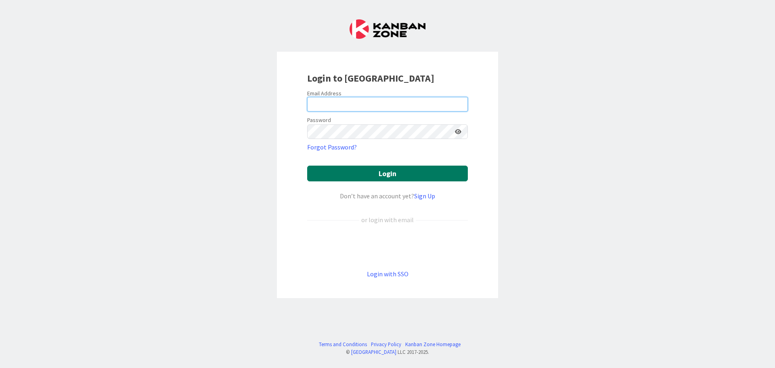
type input "[EMAIL_ADDRESS][DOMAIN_NAME]"
click at [359, 171] on button "Login" at bounding box center [387, 173] width 161 height 16
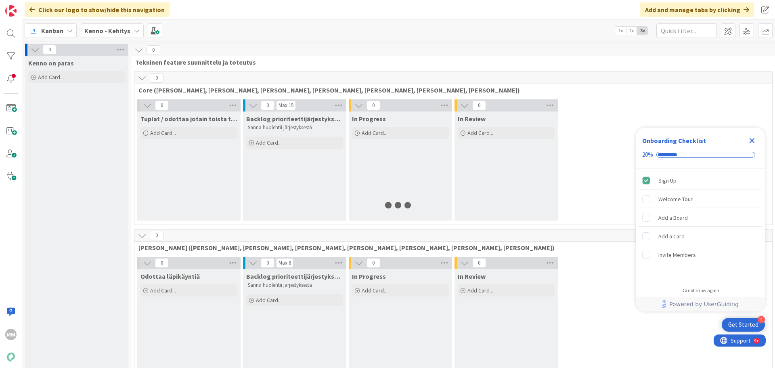
click at [755, 141] on icon "Close Checklist" at bounding box center [752, 141] width 10 height 10
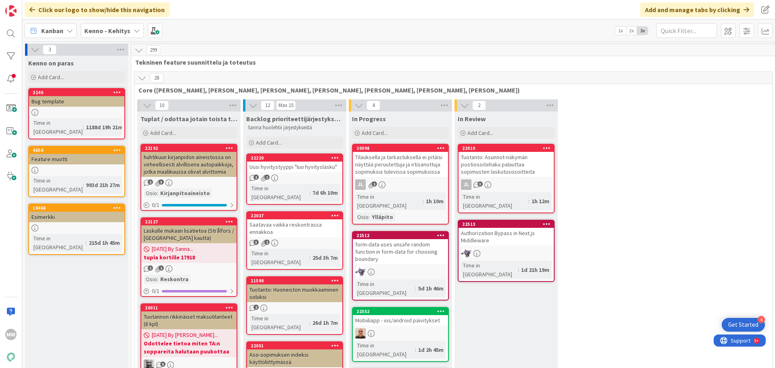
click at [683, 22] on div "Kanban Kenno - Kehitys 1x 2x 3x" at bounding box center [398, 30] width 752 height 22
click at [13, 39] on div at bounding box center [11, 33] width 16 height 16
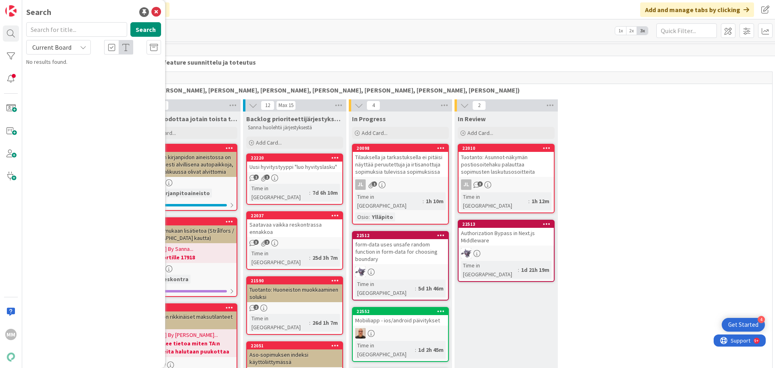
click at [65, 33] on input "text" at bounding box center [76, 29] width 101 height 15
type input "21930"
click at [140, 29] on button "Search" at bounding box center [145, 29] width 31 height 15
click at [56, 42] on span "Current Board" at bounding box center [52, 47] width 42 height 11
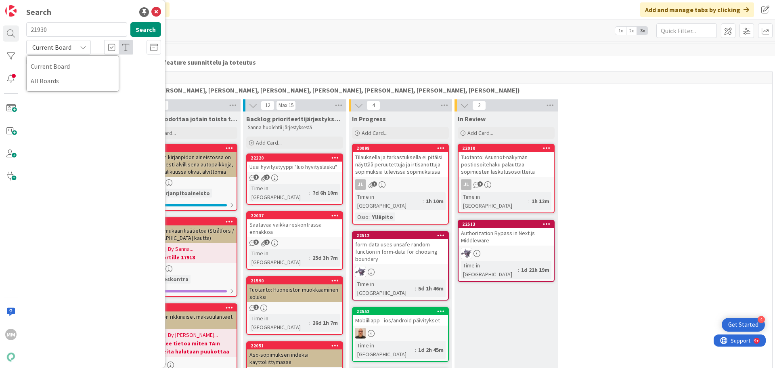
click at [61, 89] on div "Current Board All Boards" at bounding box center [72, 73] width 93 height 36
click at [74, 82] on span "All Boards" at bounding box center [73, 81] width 84 height 12
click at [151, 24] on button "Search" at bounding box center [145, 29] width 31 height 15
click at [102, 72] on span "Vikauokan tarkennevalikon monivalinta" at bounding box center [103, 70] width 93 height 7
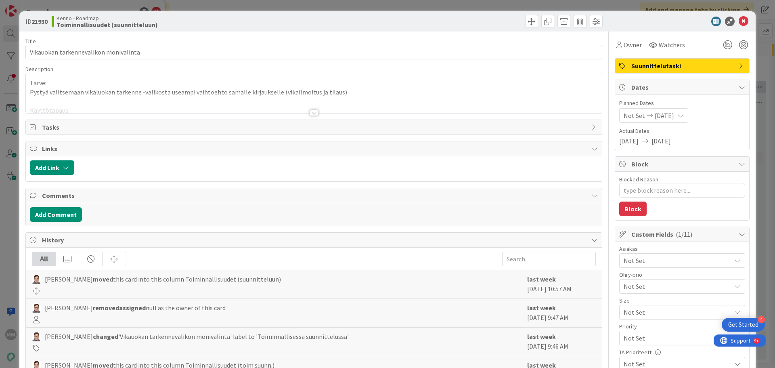
type textarea "x"
click at [738, 21] on icon at bounding box center [743, 22] width 10 height 10
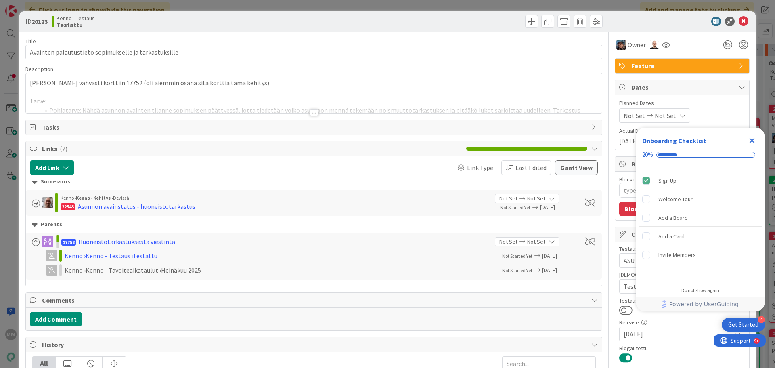
type textarea "x"
